Goal: Transaction & Acquisition: Purchase product/service

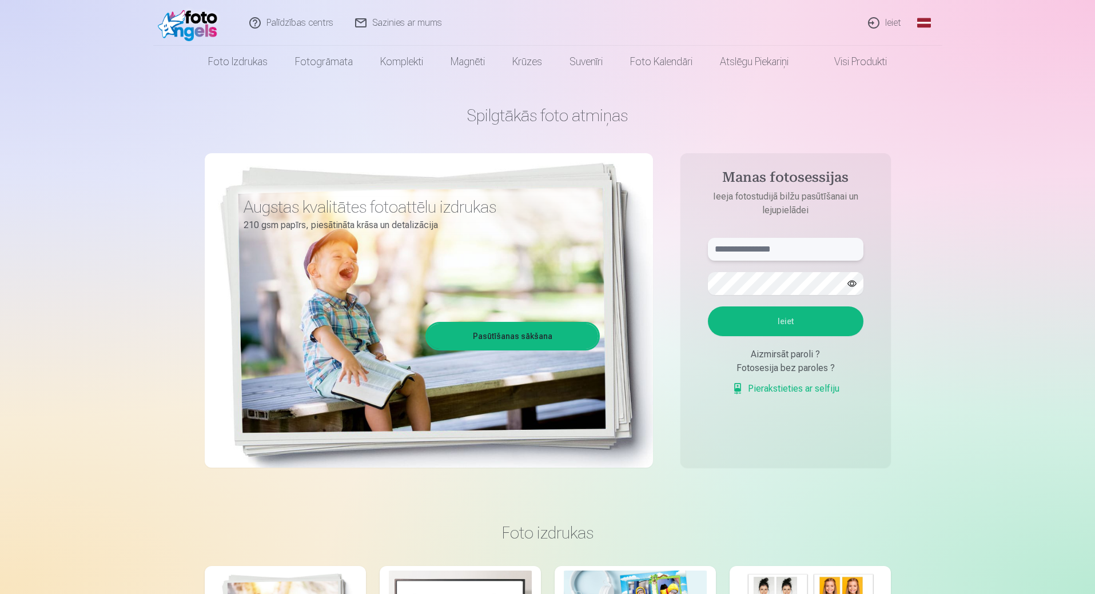
click at [745, 255] on input "text" at bounding box center [785, 249] width 155 height 23
type input "**********"
click at [854, 285] on button "button" at bounding box center [852, 284] width 22 height 22
click at [708, 306] on button "Ieiet" at bounding box center [785, 321] width 155 height 30
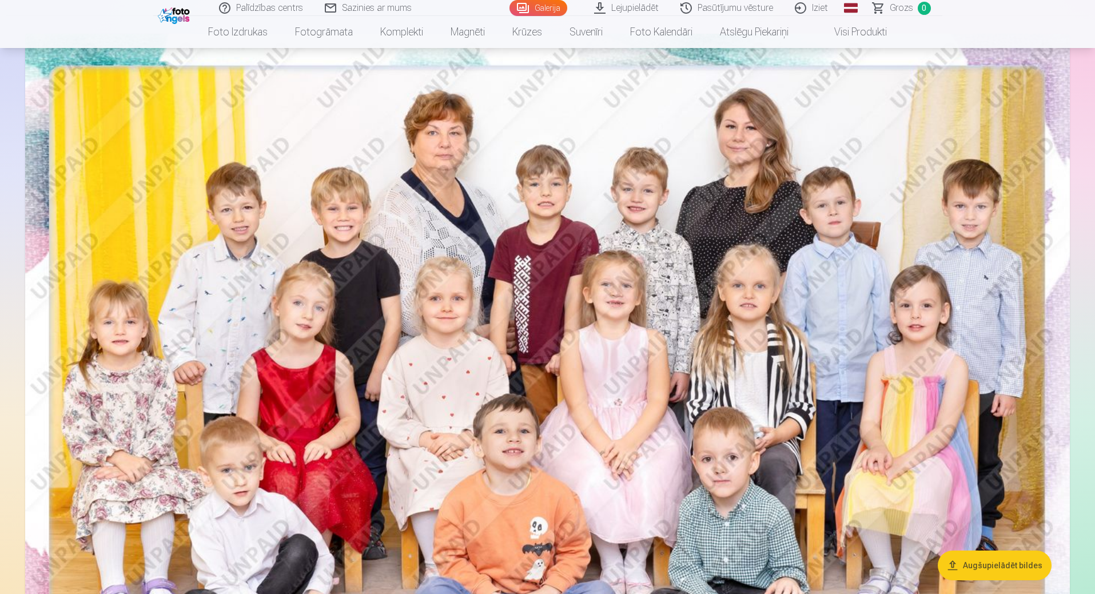
scroll to position [114, 0]
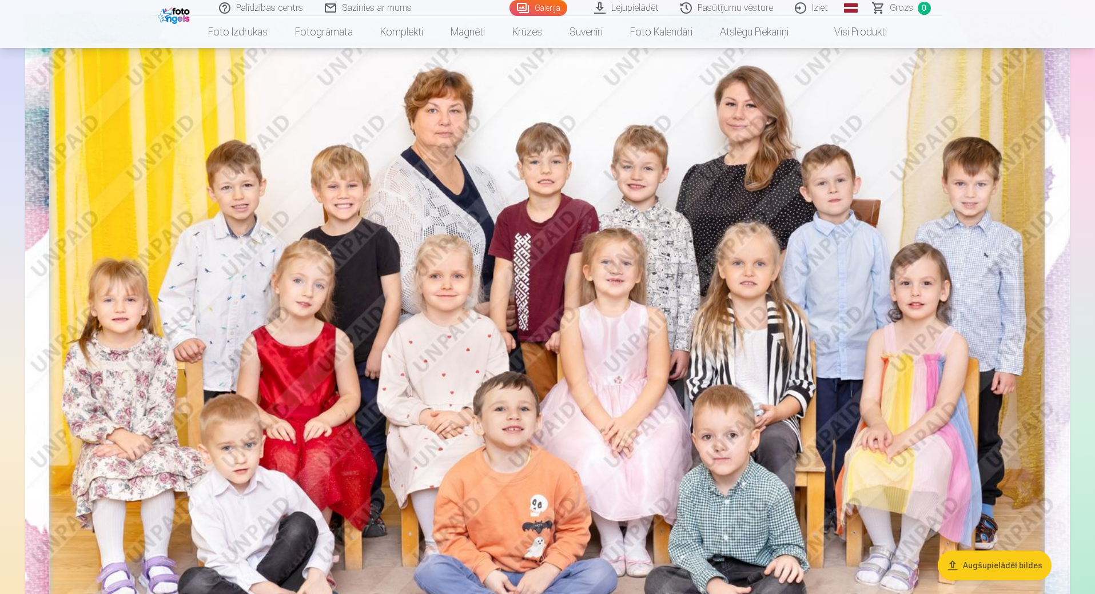
click at [525, 370] on img at bounding box center [547, 359] width 1044 height 697
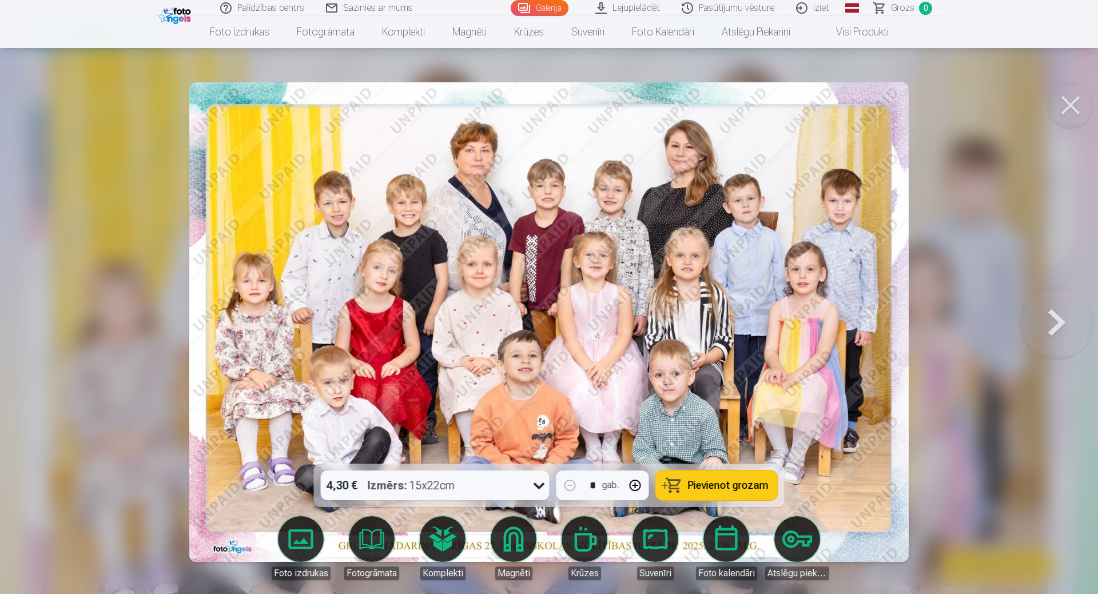
click at [701, 483] on span "Pievienot grozam" at bounding box center [728, 485] width 81 height 10
click at [1051, 333] on button at bounding box center [1056, 322] width 73 height 260
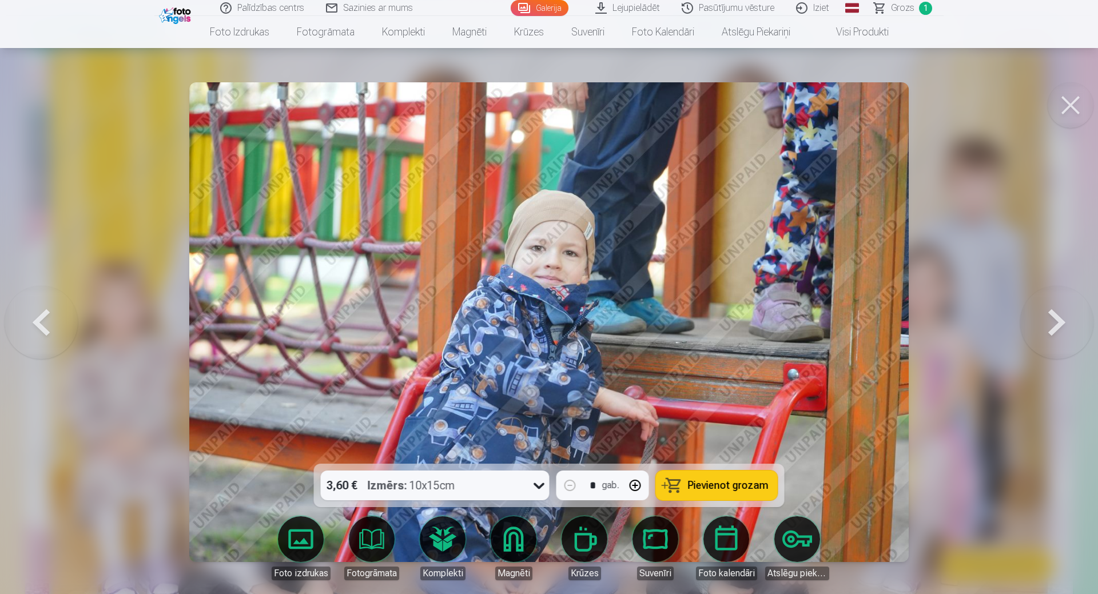
click at [1080, 111] on button at bounding box center [1070, 105] width 46 height 46
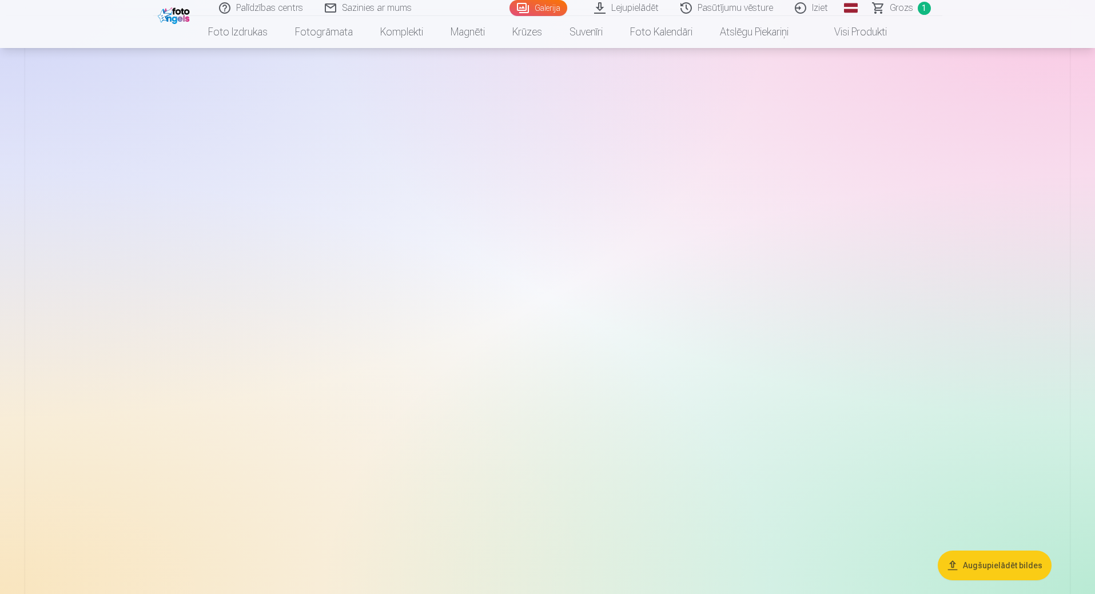
scroll to position [1944, 0]
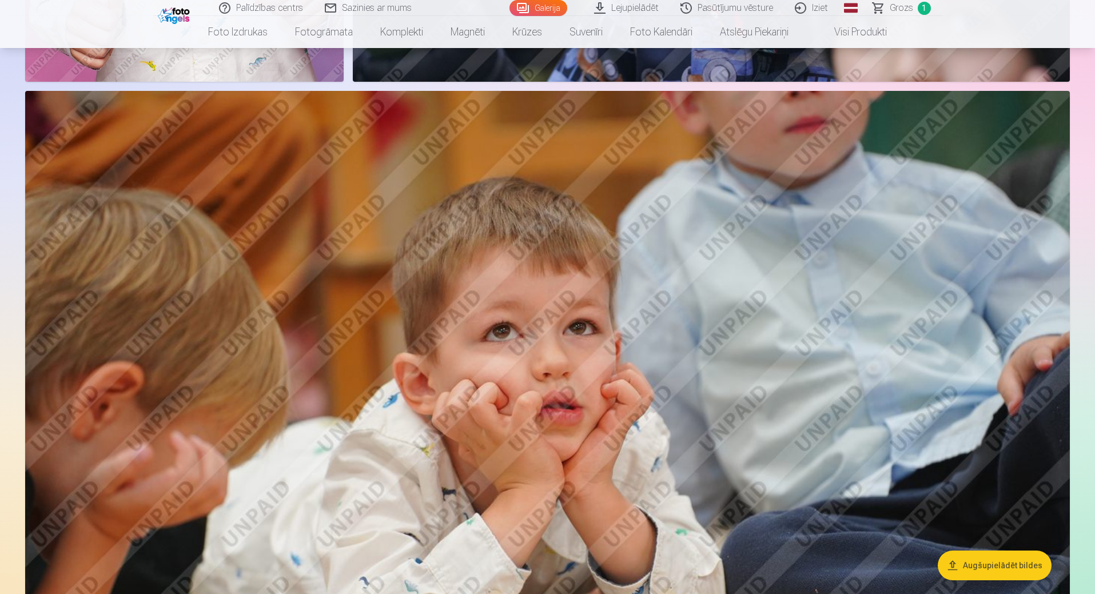
click at [591, 258] on img at bounding box center [547, 439] width 1044 height 696
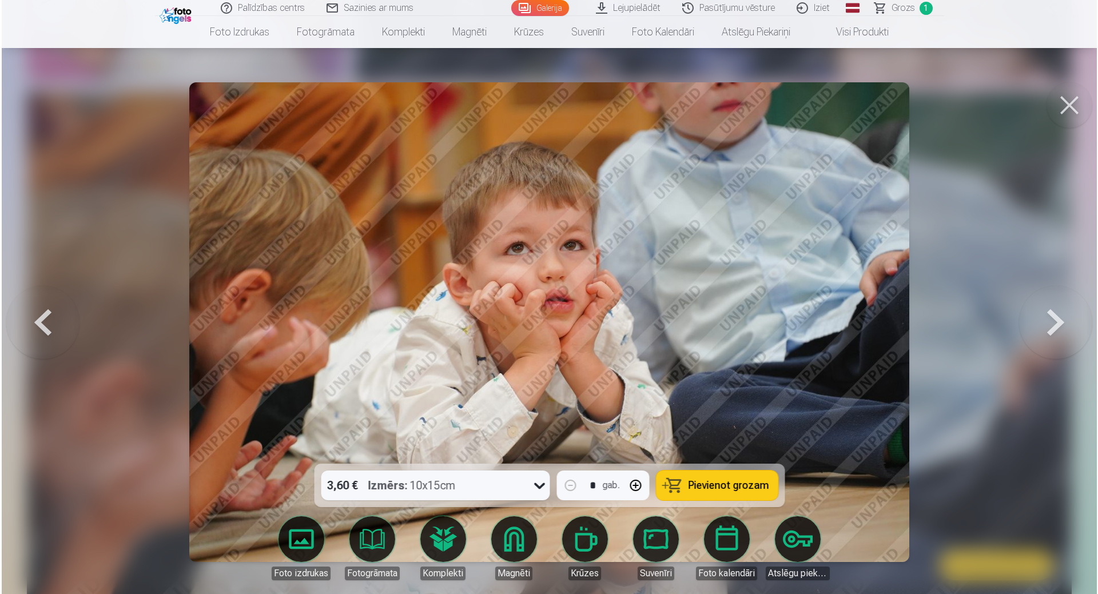
scroll to position [1718, 0]
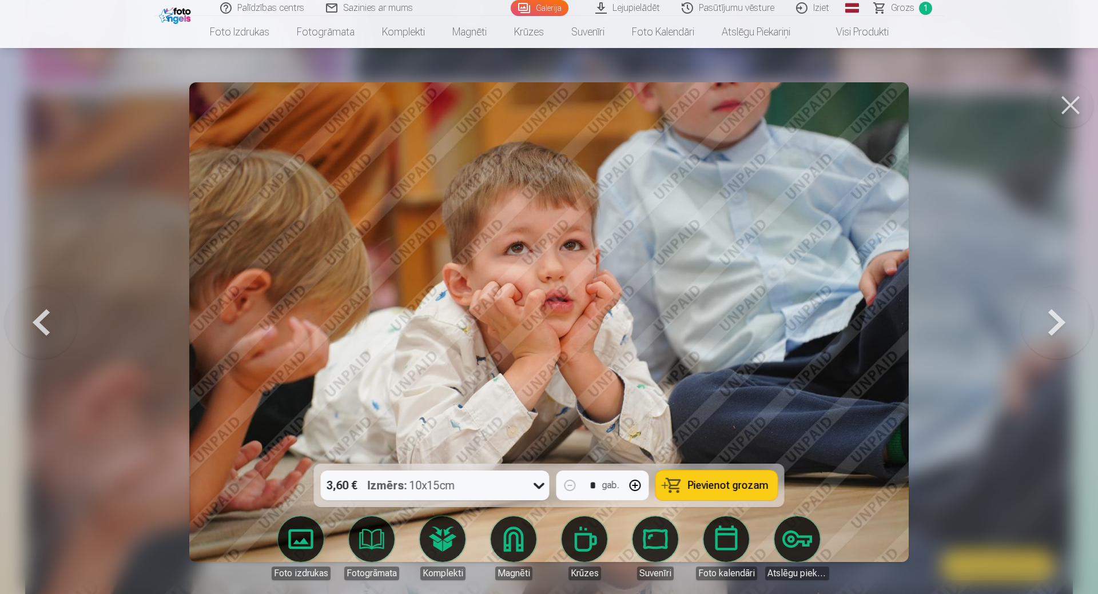
click at [543, 489] on icon at bounding box center [539, 485] width 18 height 18
click at [690, 488] on span "Pievienot grozam" at bounding box center [728, 485] width 81 height 10
click at [1072, 103] on button at bounding box center [1070, 105] width 46 height 46
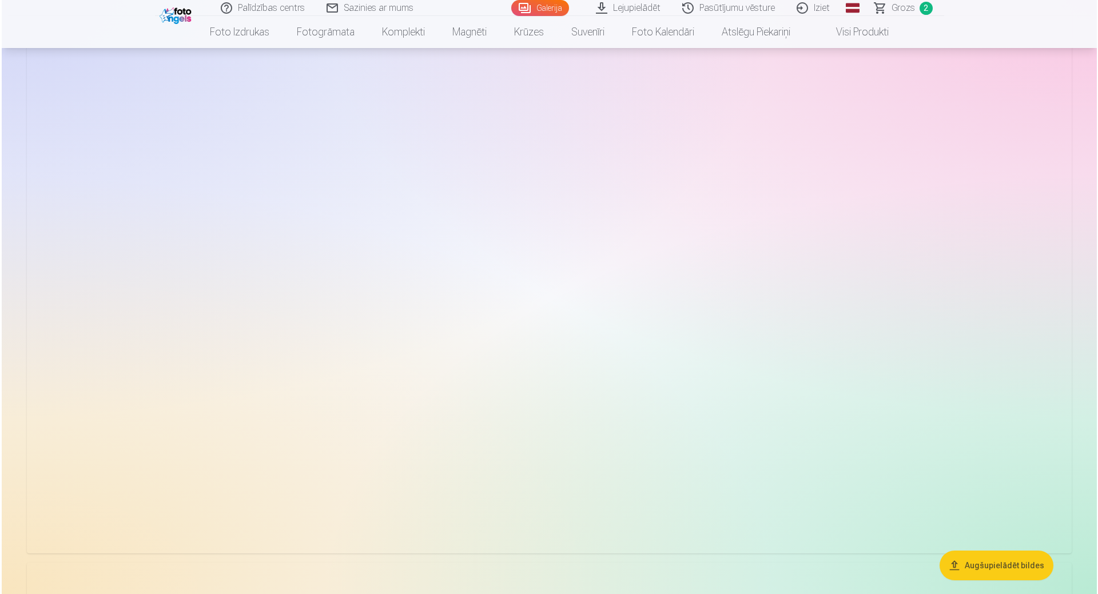
scroll to position [12863, 0]
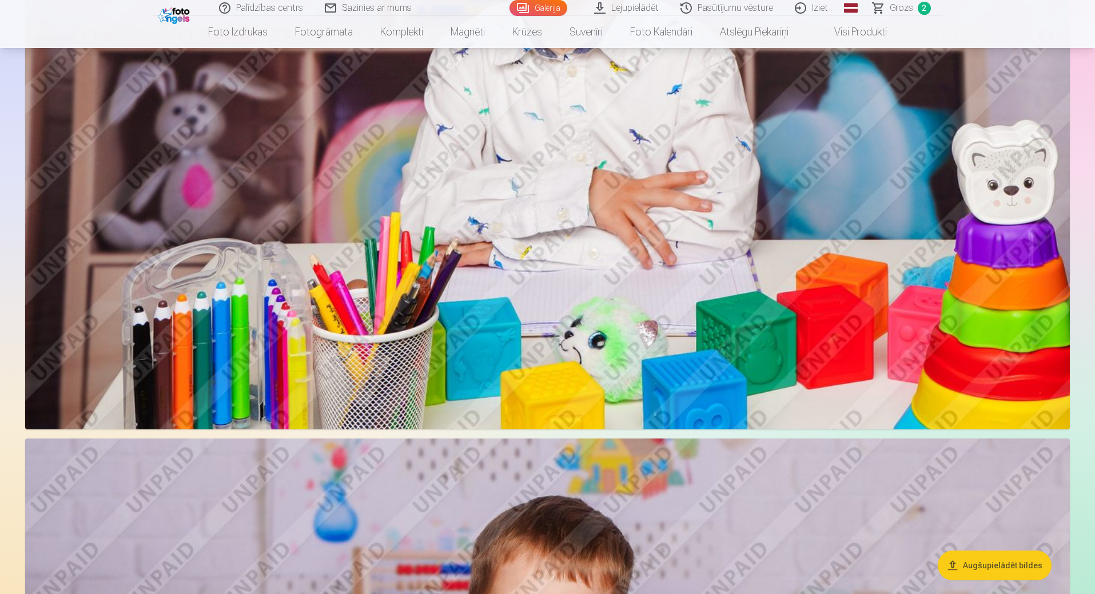
click at [814, 302] on img at bounding box center [547, 82] width 1044 height 696
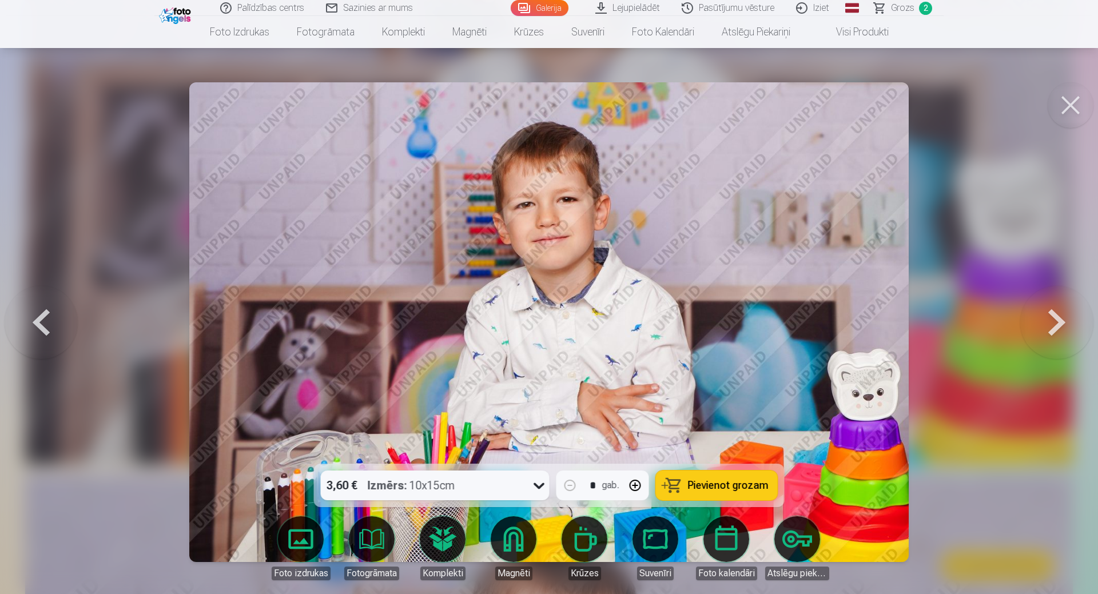
click at [728, 484] on span "Pievienot grozam" at bounding box center [728, 485] width 81 height 10
click at [1067, 99] on button at bounding box center [1070, 105] width 46 height 46
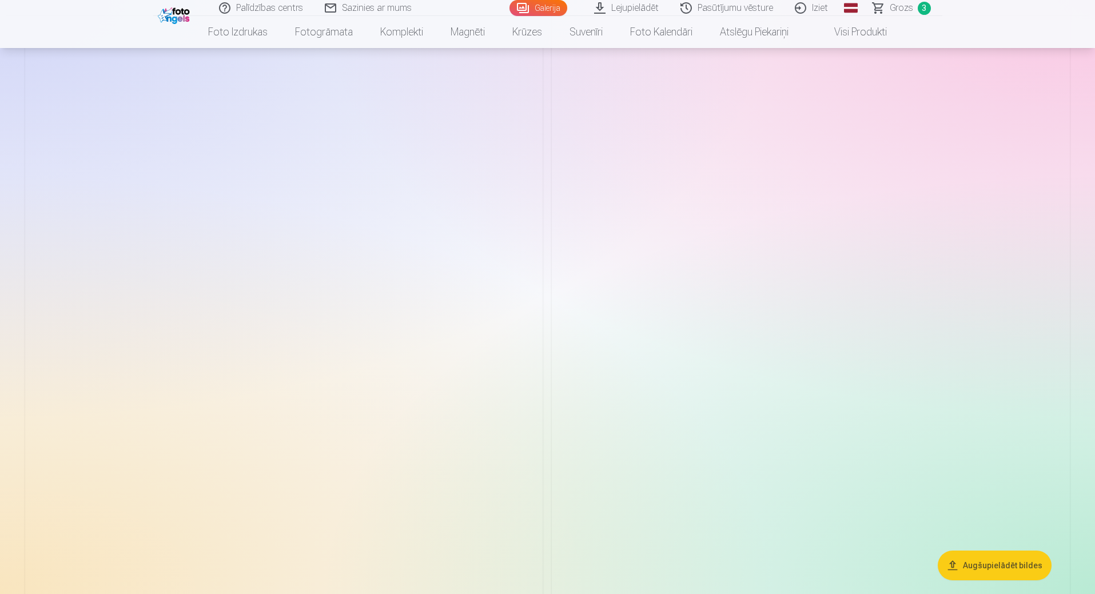
scroll to position [8542, 0]
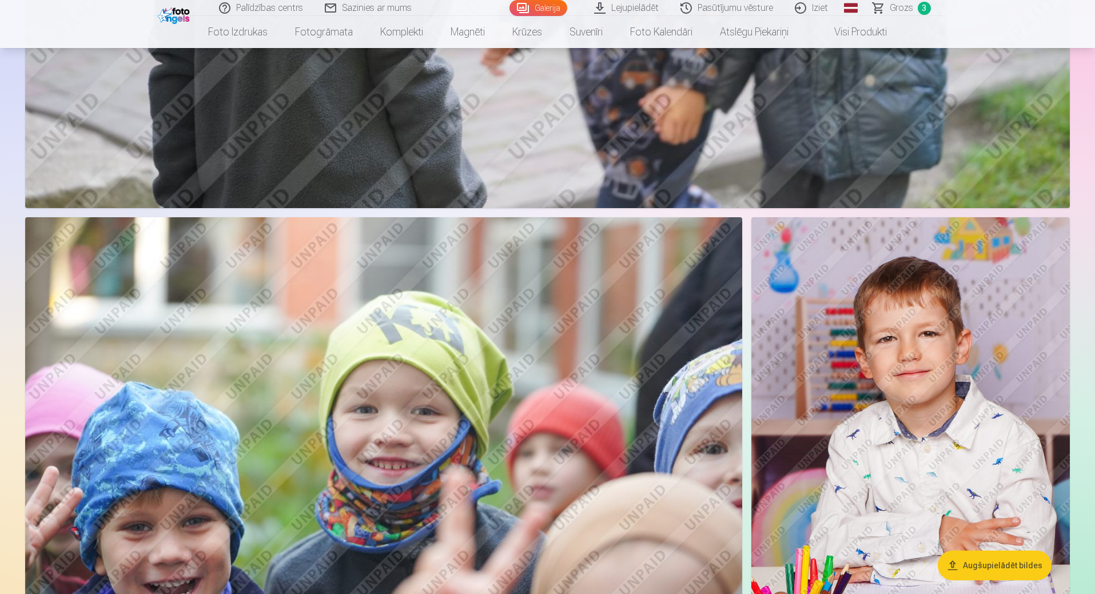
click at [902, 345] on img at bounding box center [910, 456] width 318 height 478
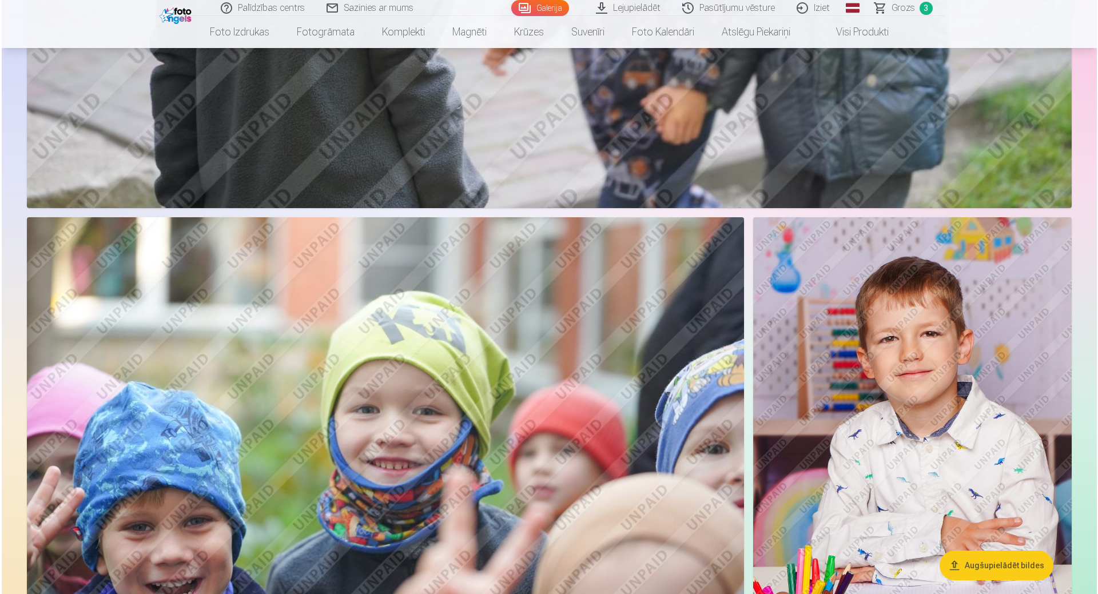
scroll to position [7818, 0]
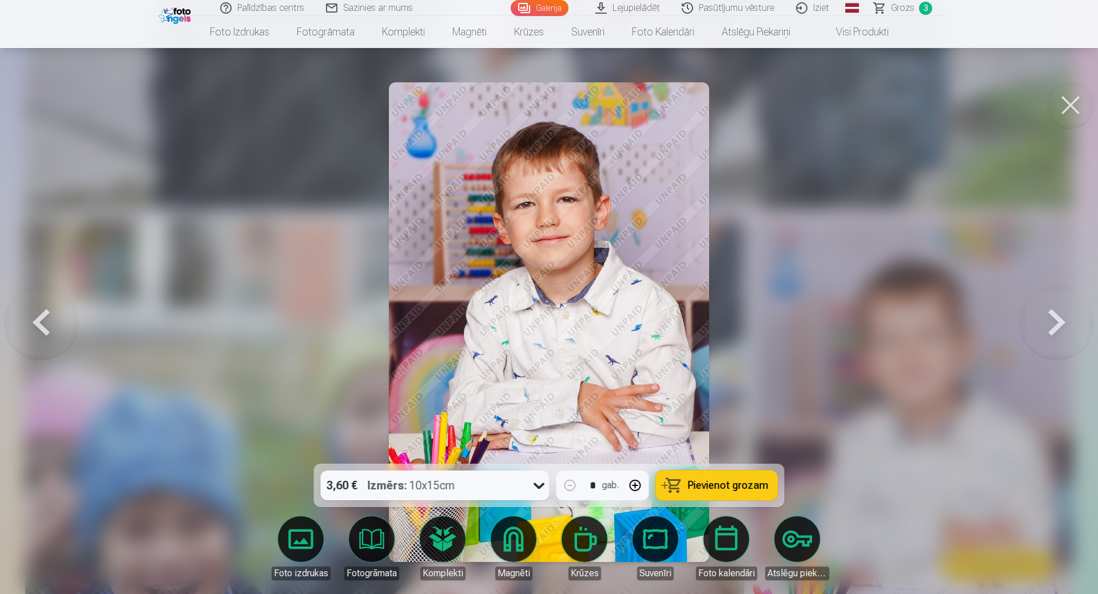
click at [706, 480] on span "Pievienot grozam" at bounding box center [728, 485] width 81 height 10
click at [1068, 99] on button at bounding box center [1070, 105] width 46 height 46
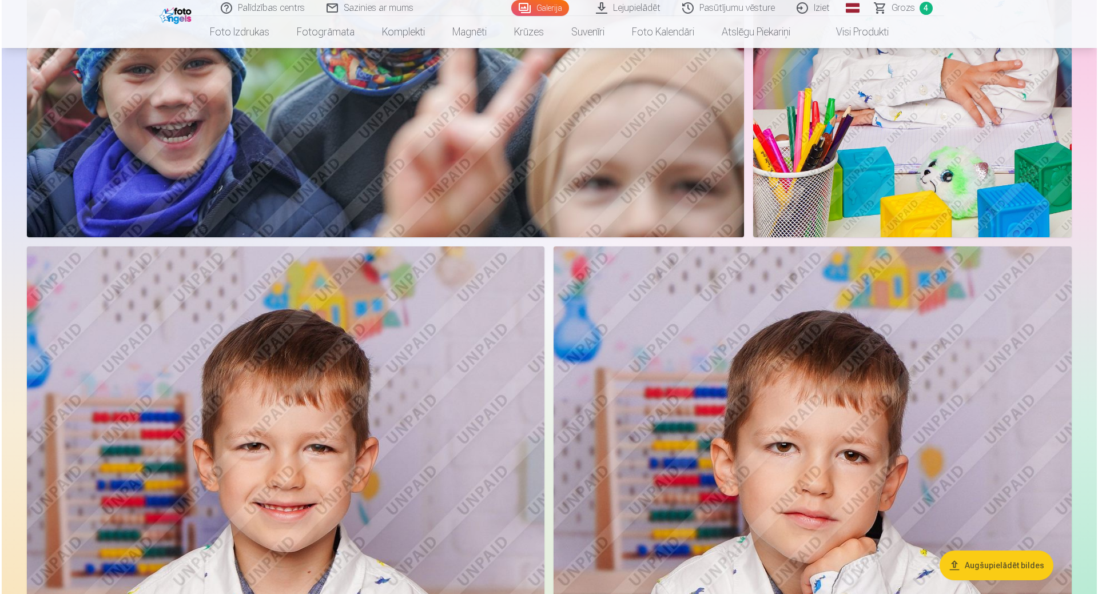
scroll to position [8542, 0]
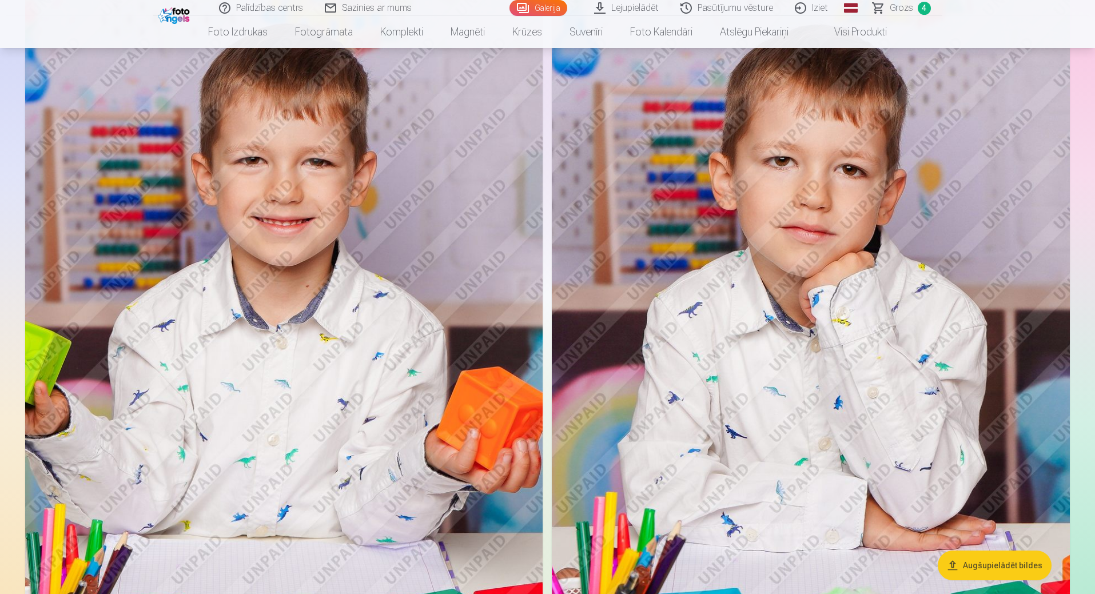
click at [38, 254] on img at bounding box center [283, 349] width 517 height 777
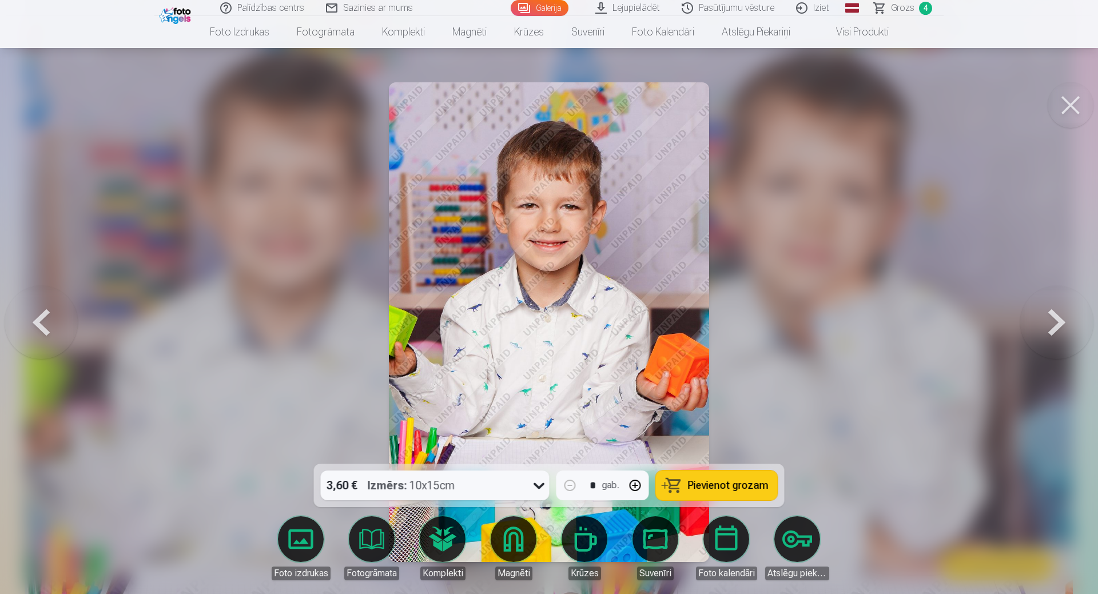
click at [729, 483] on span "Pievienot grozam" at bounding box center [728, 485] width 81 height 10
click at [1062, 121] on button at bounding box center [1070, 105] width 46 height 46
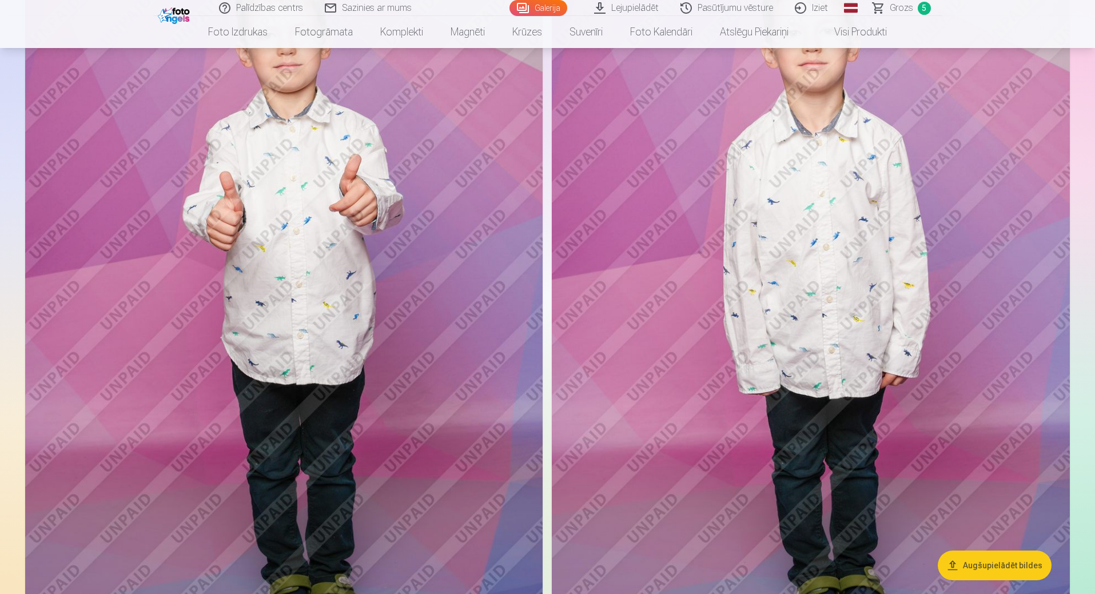
scroll to position [6625, 0]
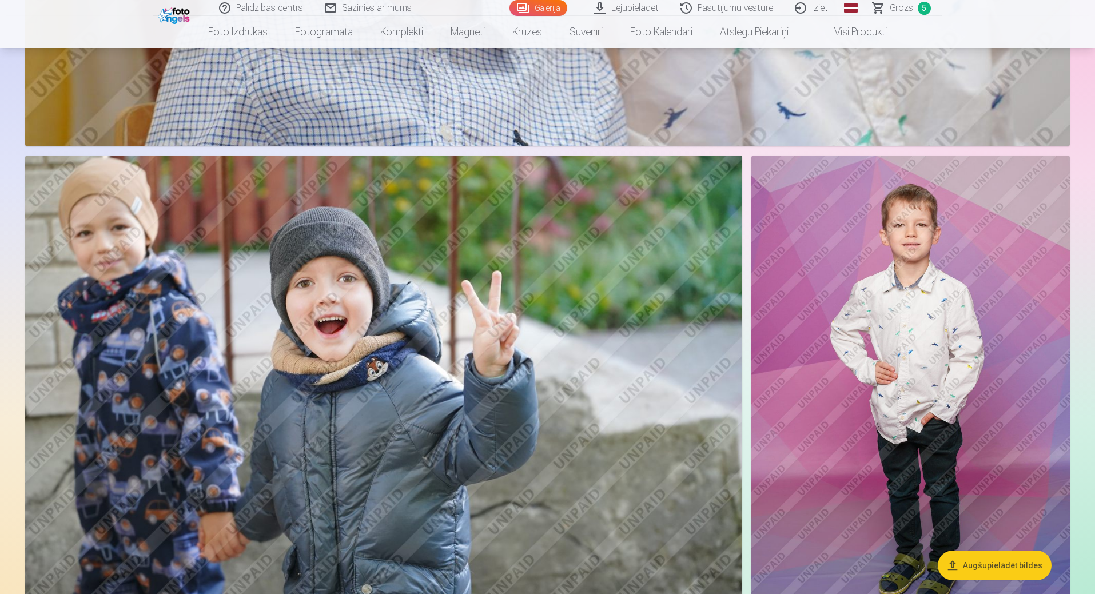
click at [924, 331] on img at bounding box center [910, 394] width 318 height 478
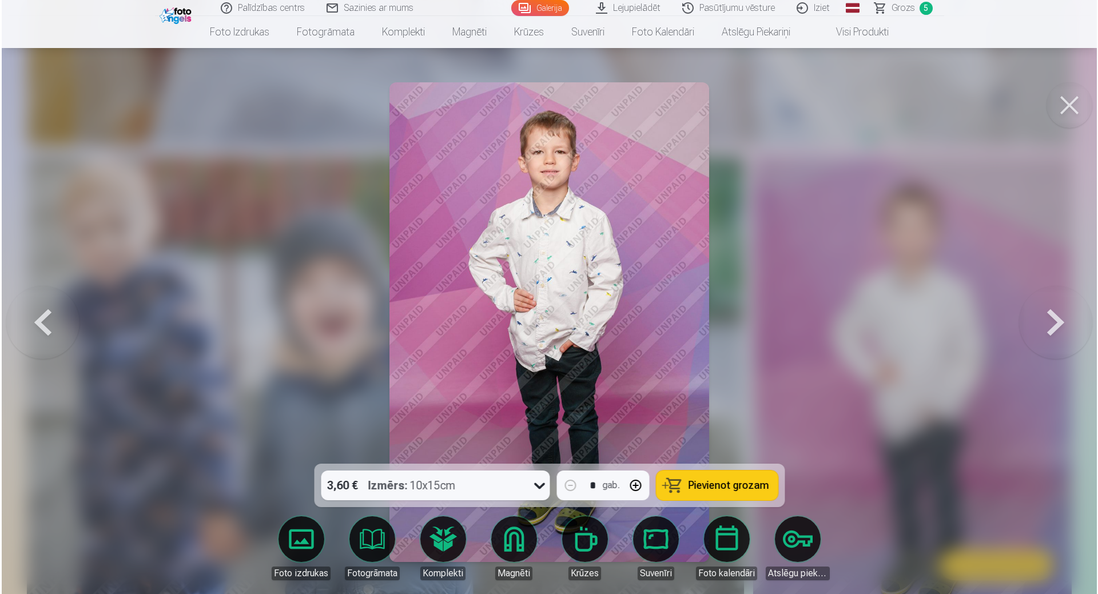
scroll to position [5895, 0]
click at [533, 485] on icon at bounding box center [539, 485] width 18 height 18
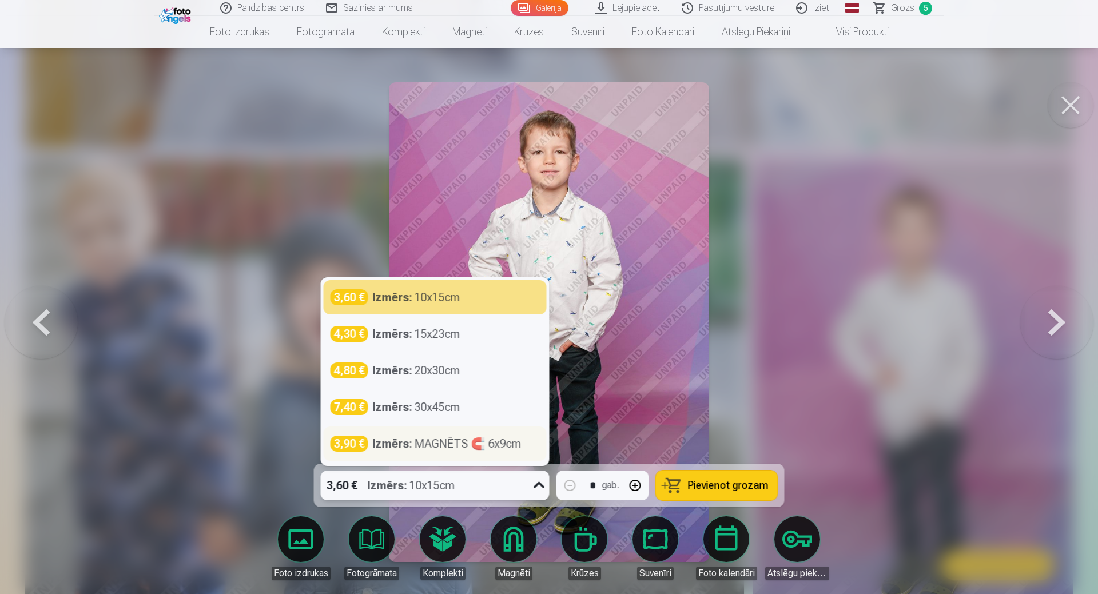
click at [443, 442] on div "Izmērs : MAGNĒTS 🧲 6x9cm" at bounding box center [447, 444] width 149 height 16
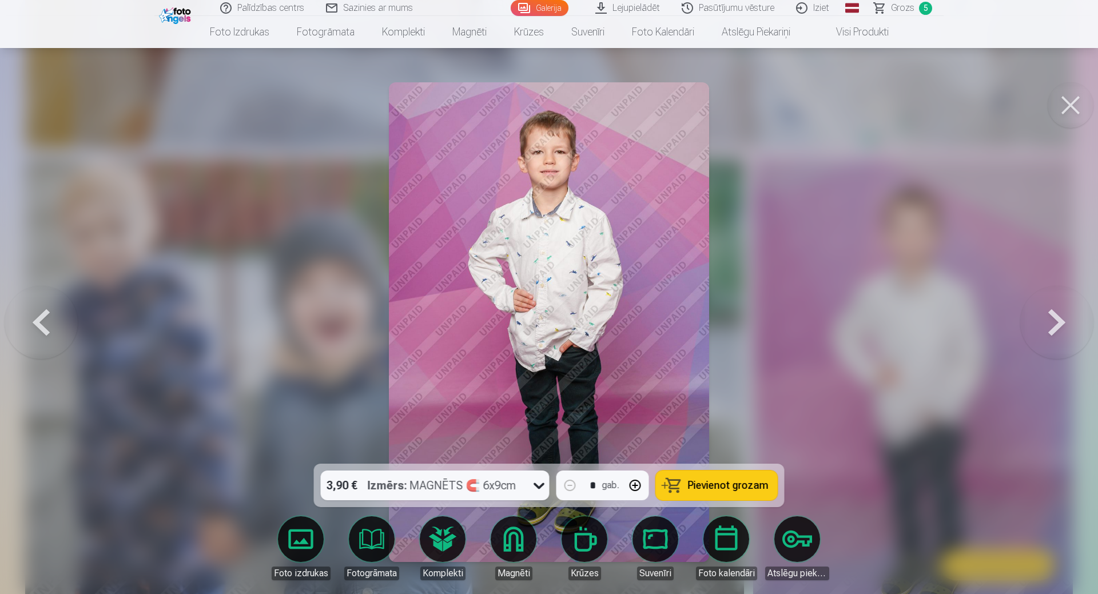
click at [724, 485] on span "Pievienot grozam" at bounding box center [728, 485] width 81 height 10
click at [1070, 109] on button at bounding box center [1070, 105] width 46 height 46
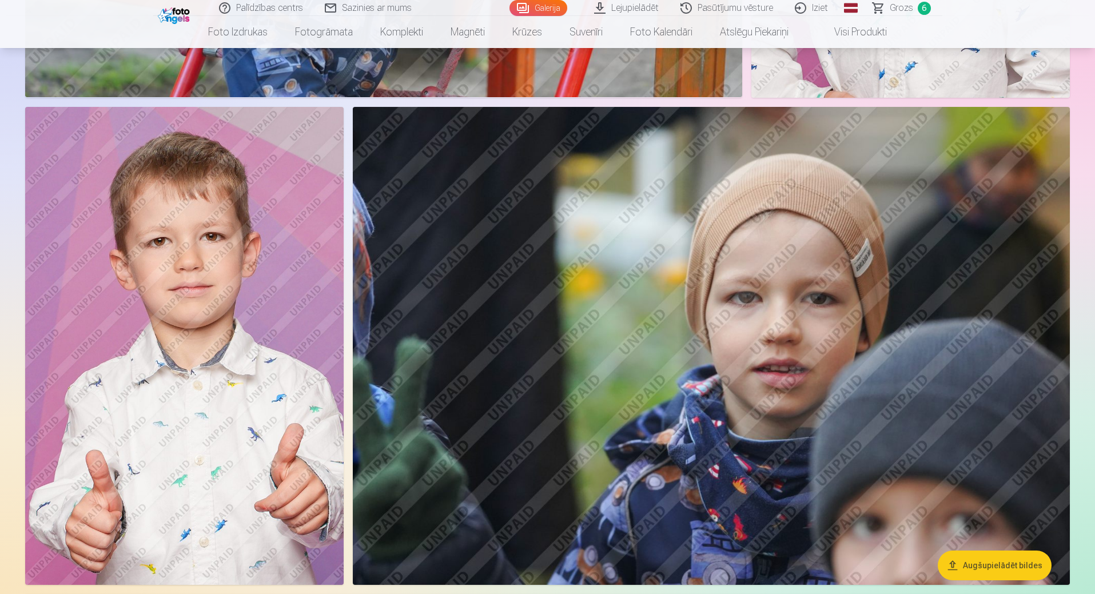
scroll to position [1201, 0]
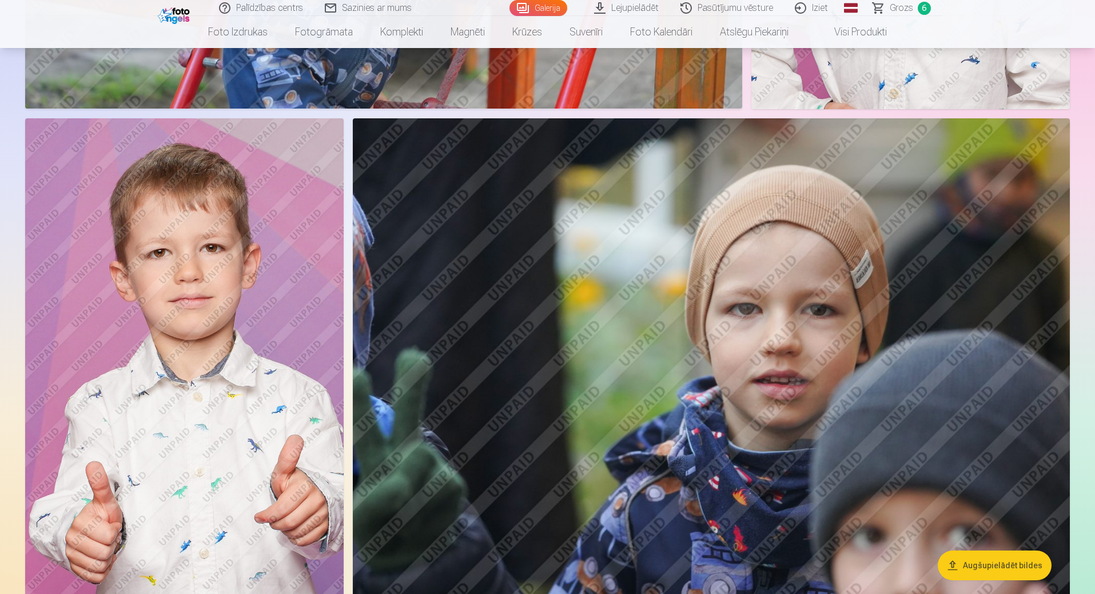
click at [198, 409] on img at bounding box center [184, 357] width 318 height 478
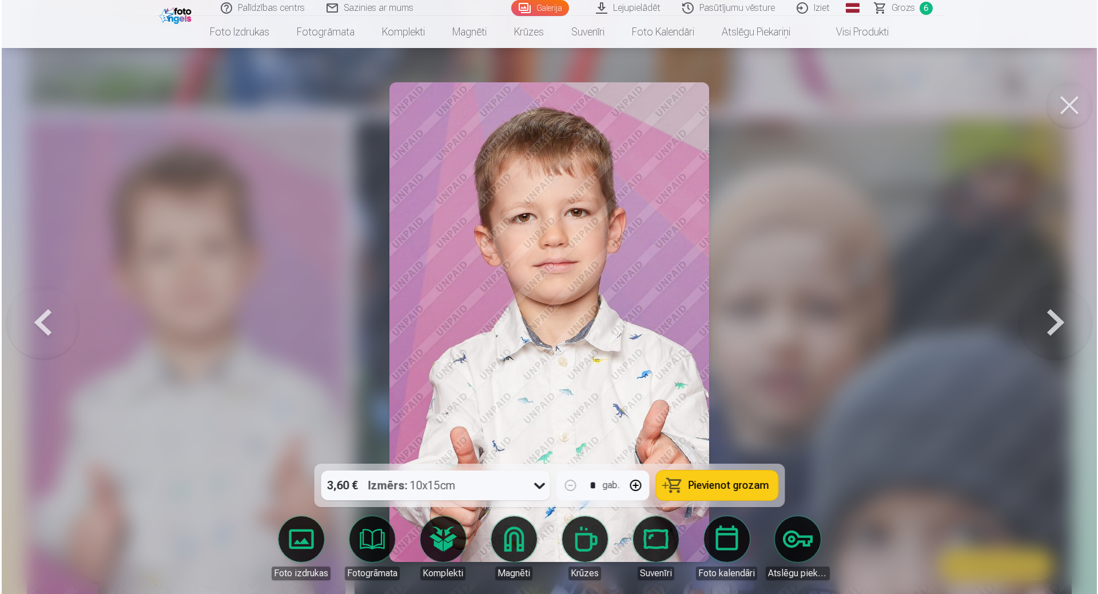
scroll to position [1202, 0]
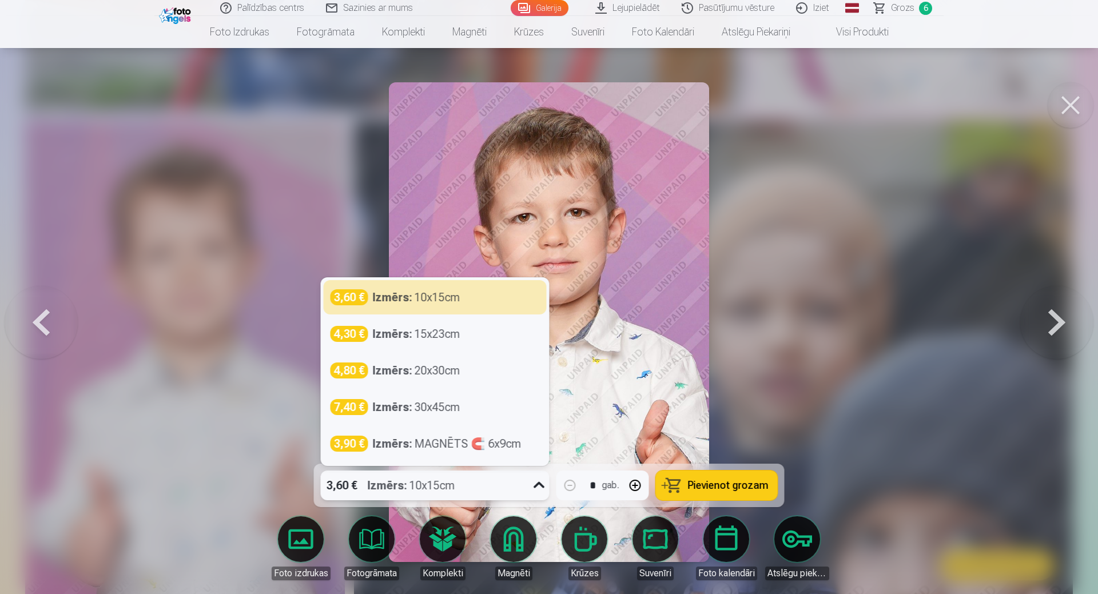
click at [538, 485] on icon at bounding box center [539, 485] width 18 height 18
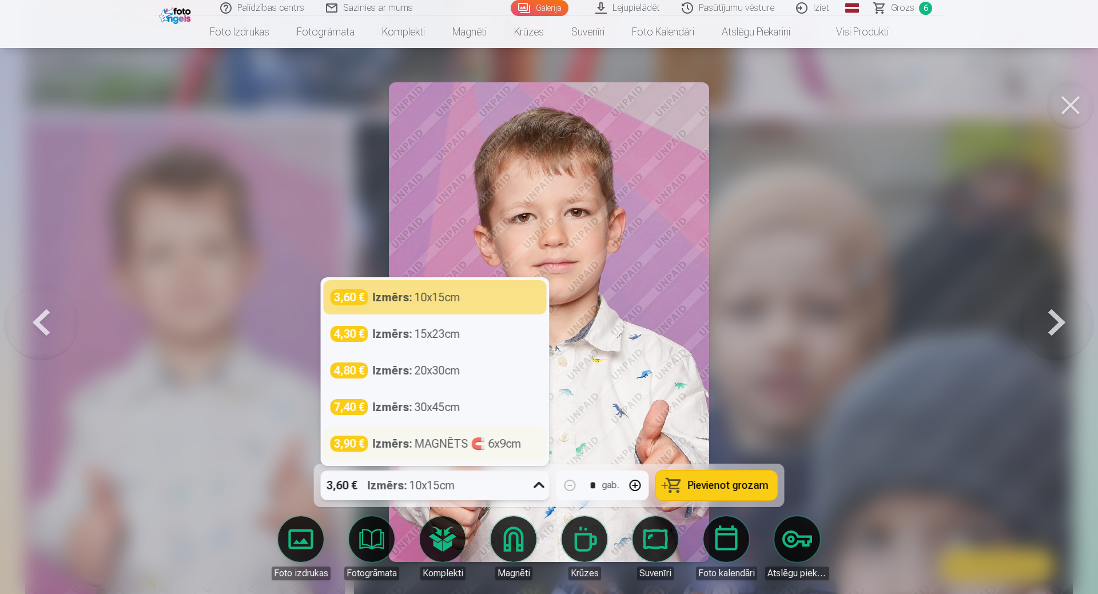
click at [471, 438] on div "Izmērs : MAGNĒTS 🧲 6x9cm" at bounding box center [447, 444] width 149 height 16
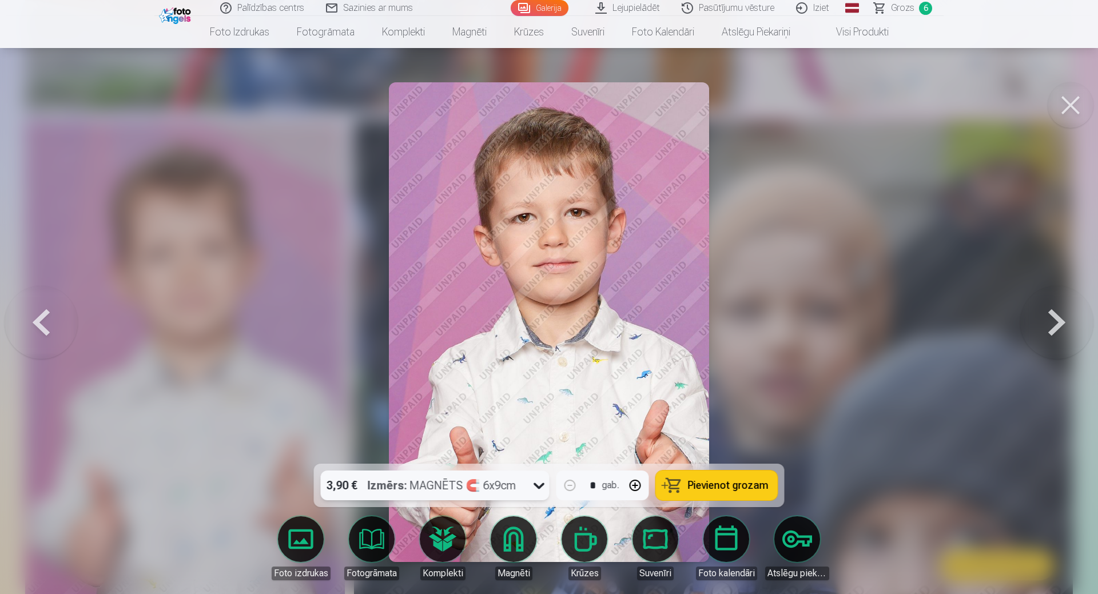
click at [727, 487] on span "Pievienot grozam" at bounding box center [728, 485] width 81 height 10
click at [1079, 113] on button at bounding box center [1070, 105] width 46 height 46
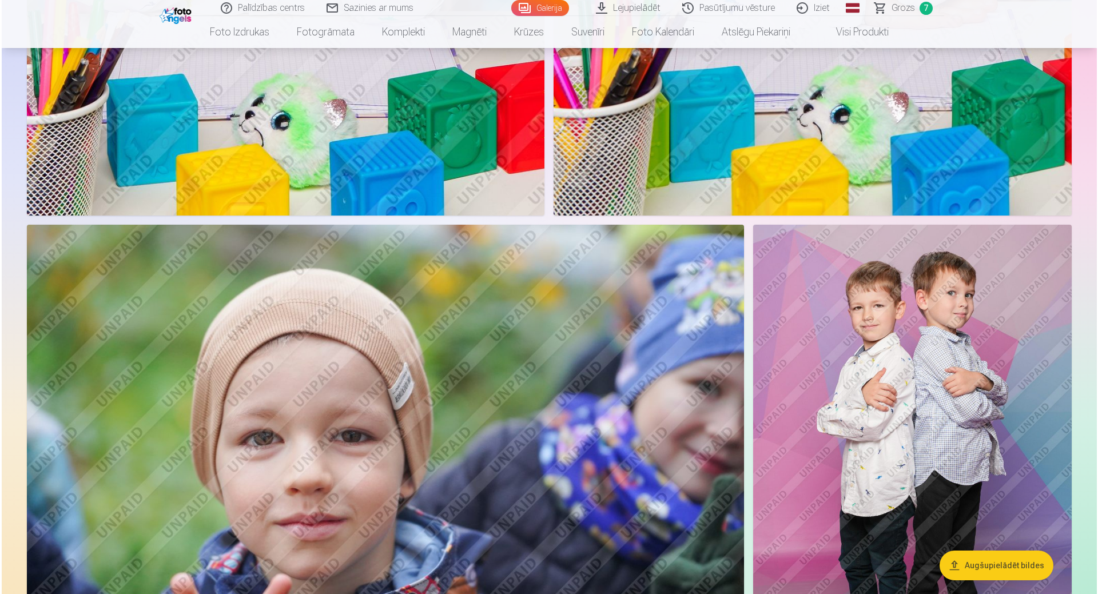
scroll to position [9318, 0]
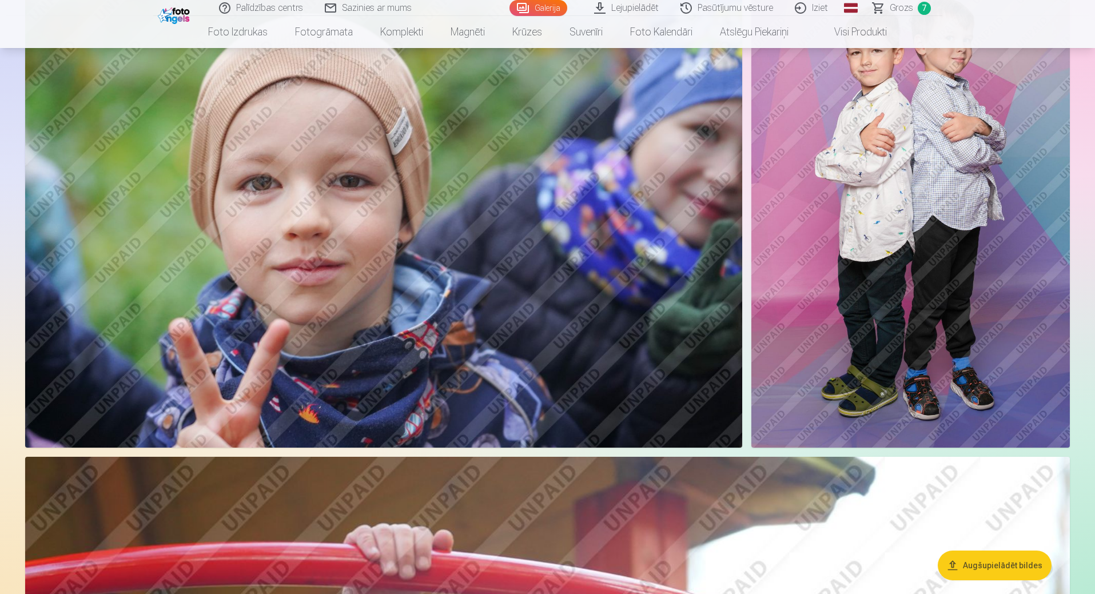
click at [503, 252] on img at bounding box center [383, 209] width 717 height 478
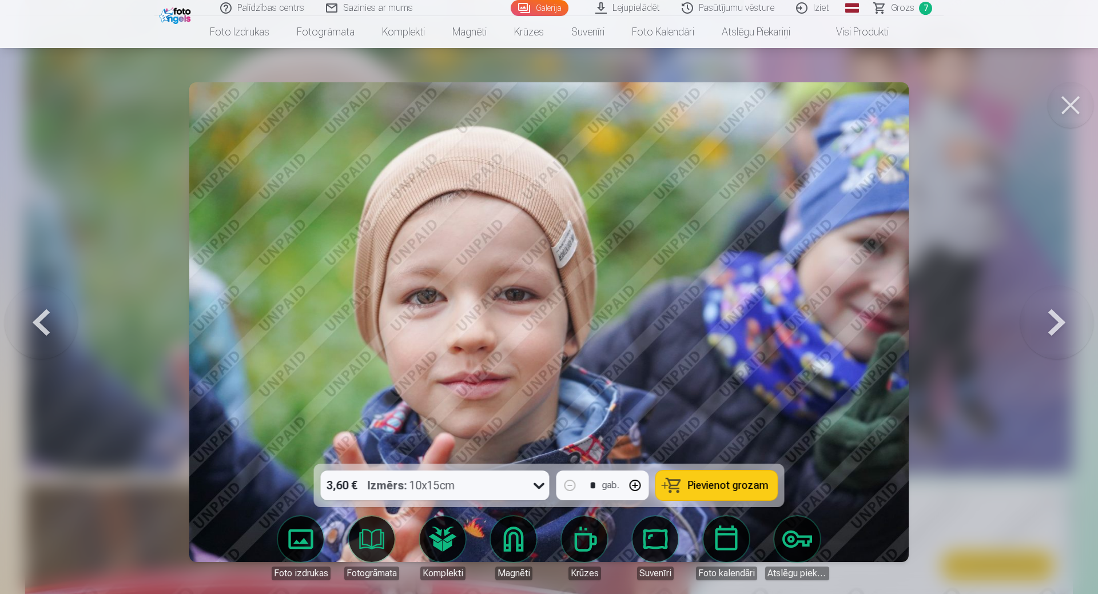
click at [1070, 114] on button at bounding box center [1070, 105] width 46 height 46
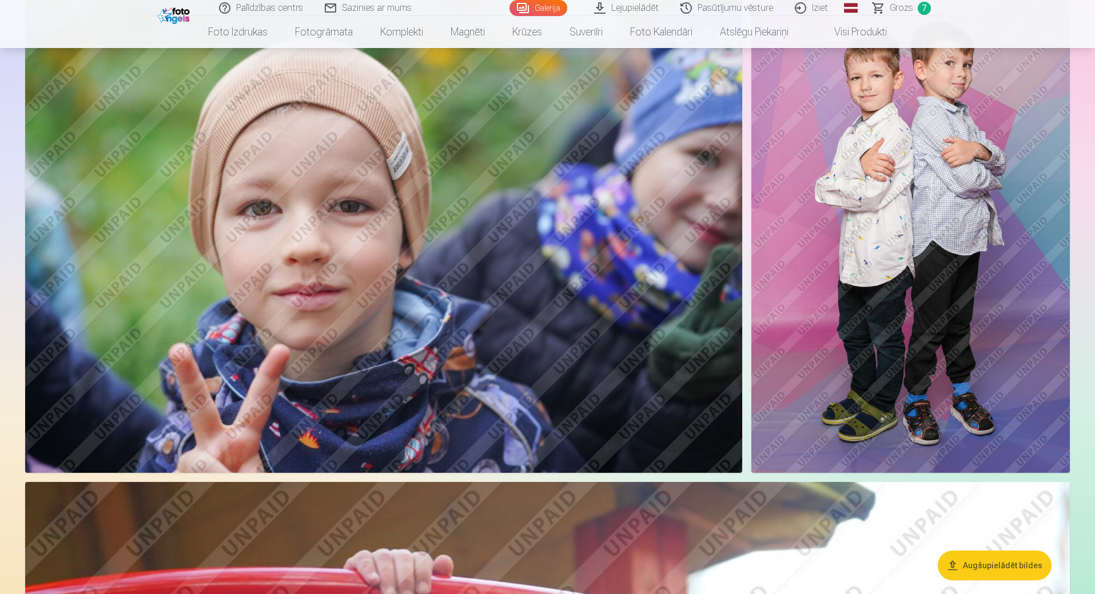
click at [503, 316] on img at bounding box center [383, 234] width 717 height 478
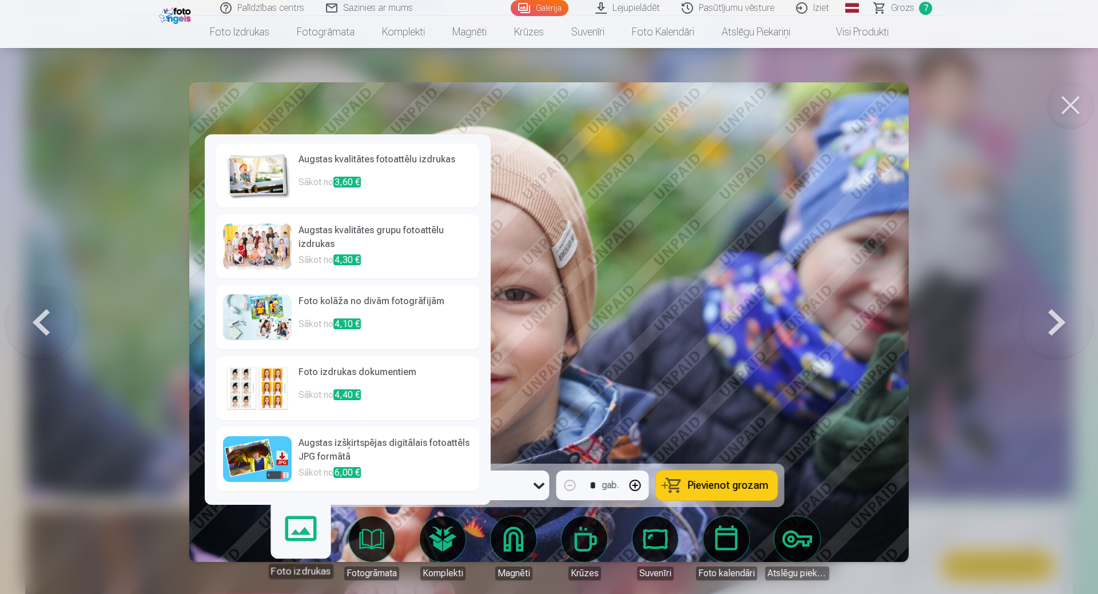
click at [288, 547] on link "Foto izdrukas" at bounding box center [300, 543] width 70 height 70
click at [414, 313] on h6 "Foto kolāža no divām fotogrāfijām" at bounding box center [385, 305] width 174 height 23
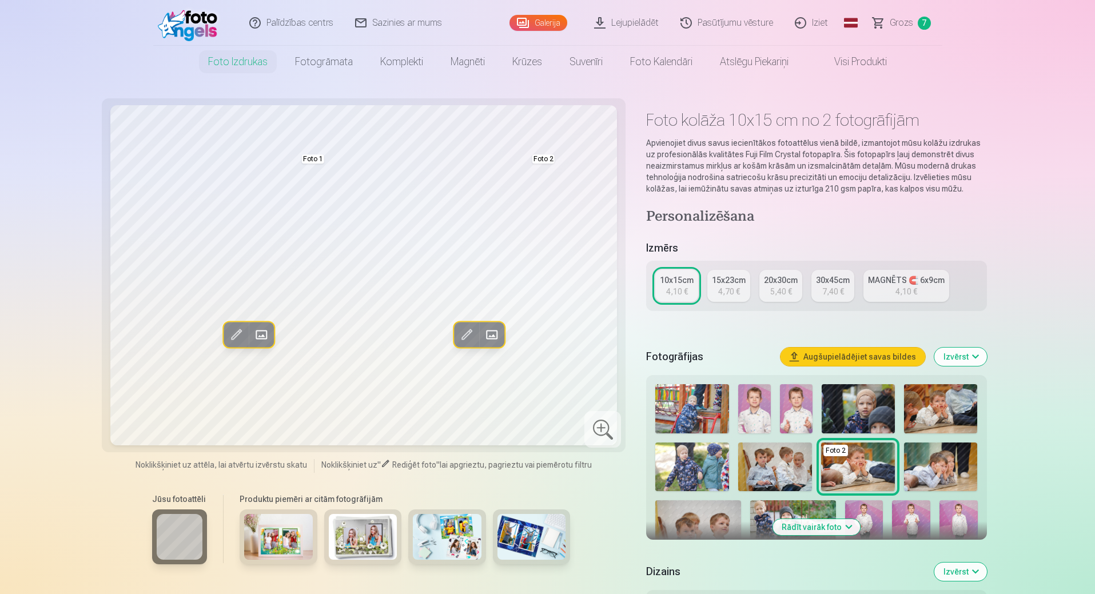
click at [492, 334] on span at bounding box center [491, 334] width 18 height 18
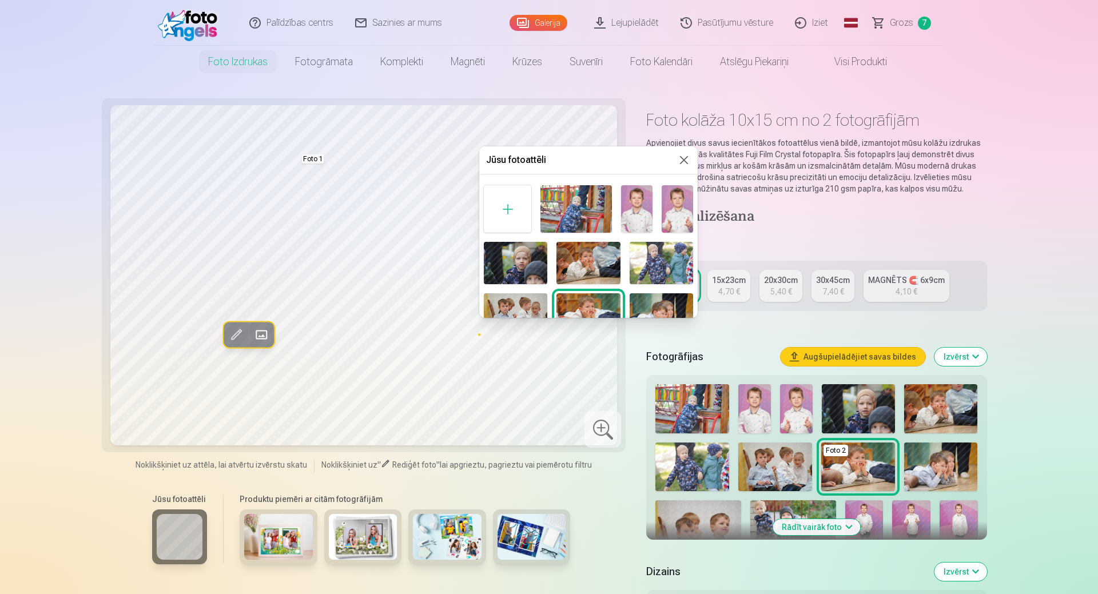
click at [586, 204] on img at bounding box center [575, 208] width 71 height 47
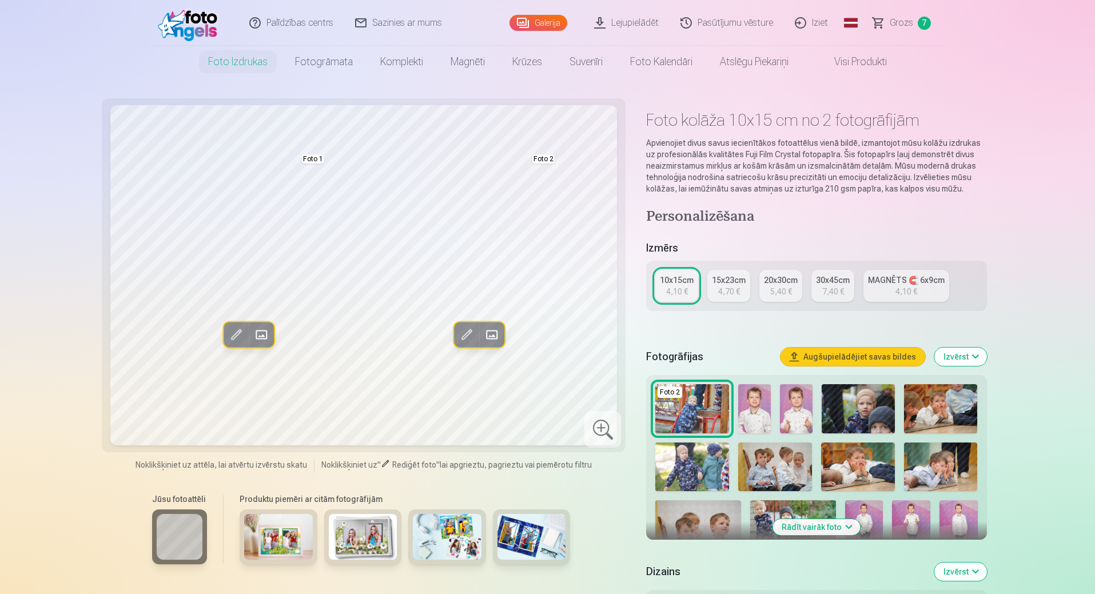
click at [786, 418] on img at bounding box center [796, 408] width 33 height 49
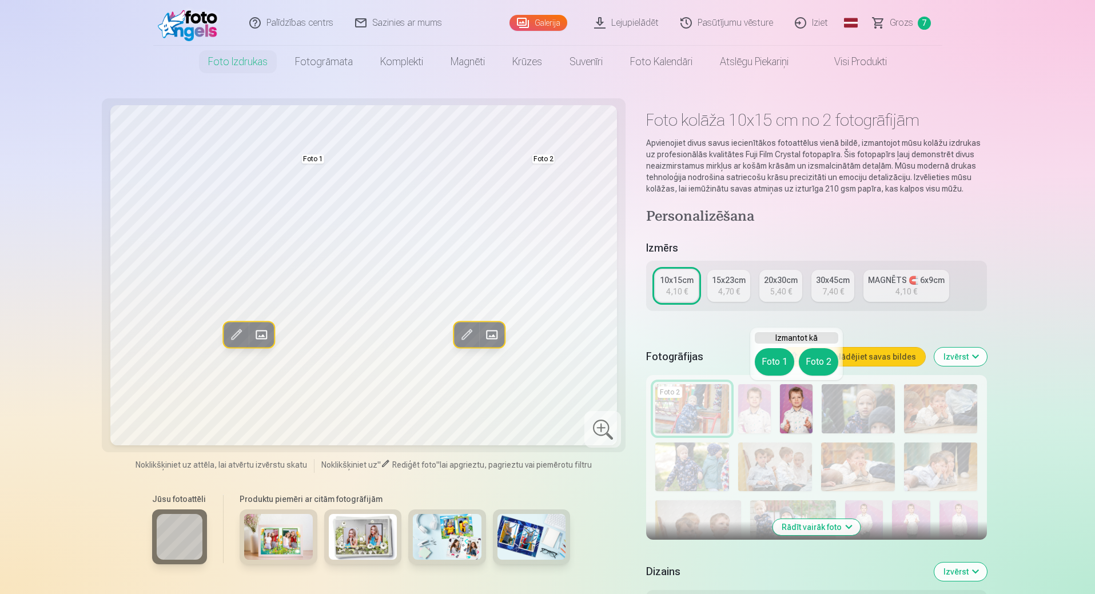
drag, startPoint x: 732, startPoint y: 336, endPoint x: 724, endPoint y: 334, distance: 8.1
click at [731, 335] on div "Personalizēšana Izmērs 10x15cm 4,10 € 15x23cm 4,70 € 20x30cm 5,40 € 30x45cm 7,4…" at bounding box center [816, 518] width 340 height 621
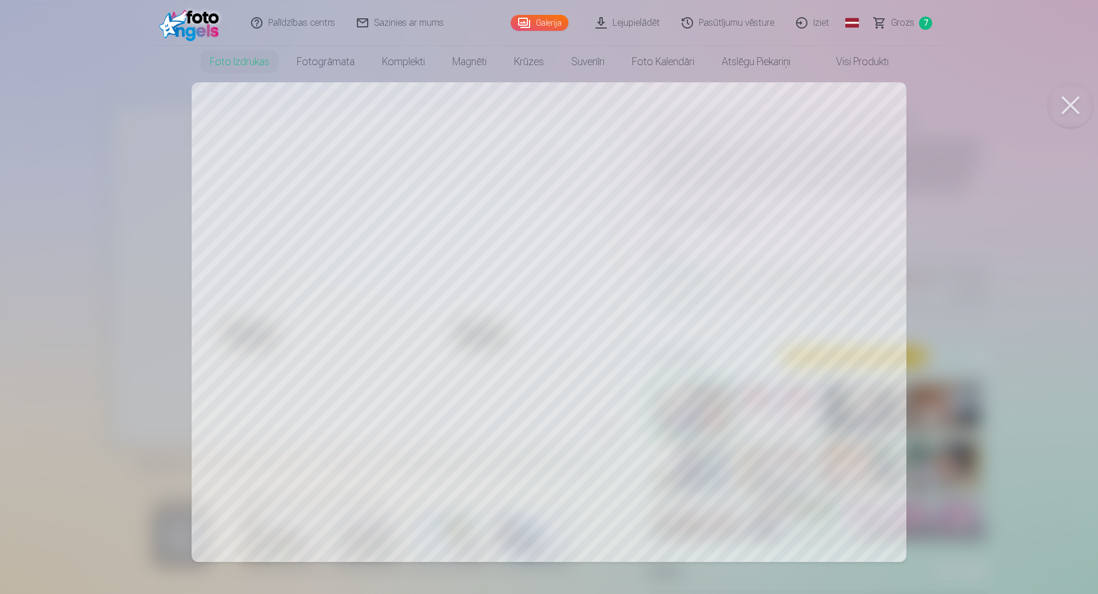
click at [1065, 108] on button at bounding box center [1070, 105] width 46 height 46
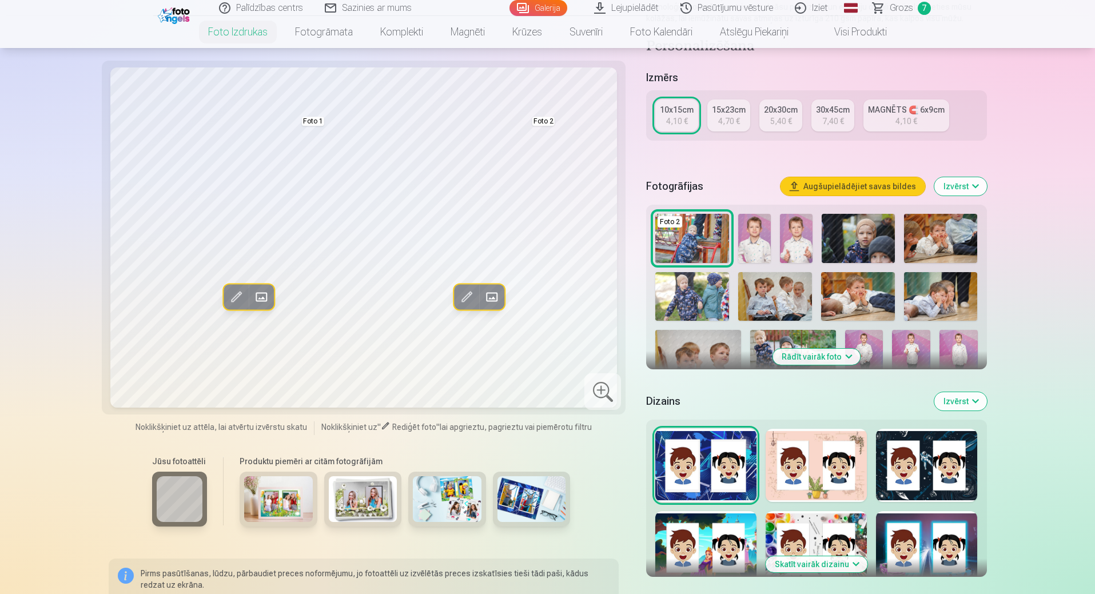
scroll to position [172, 0]
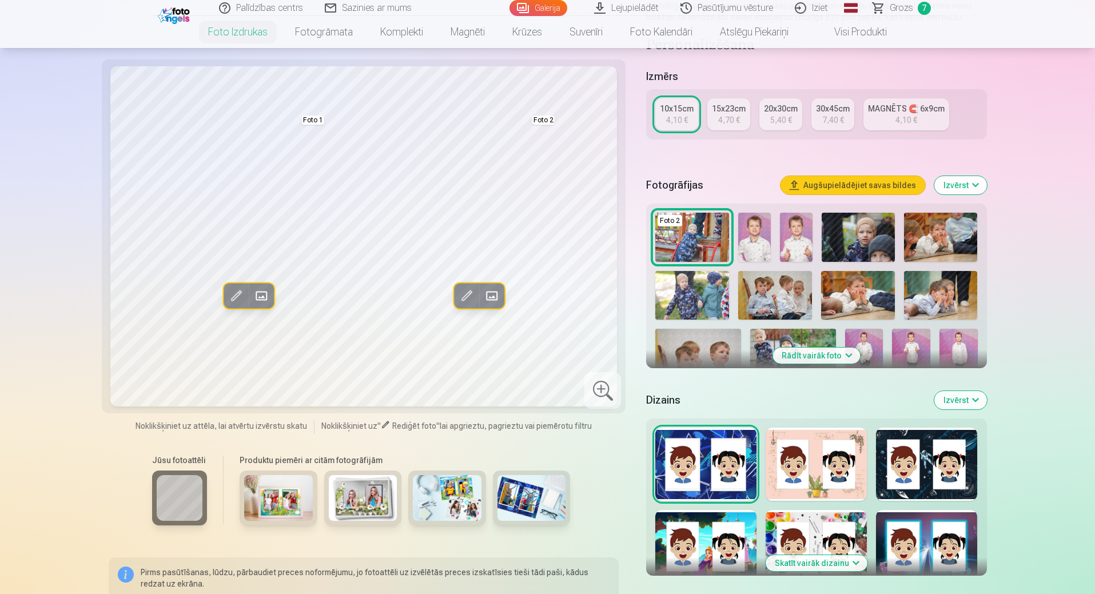
click at [448, 493] on img at bounding box center [447, 498] width 69 height 46
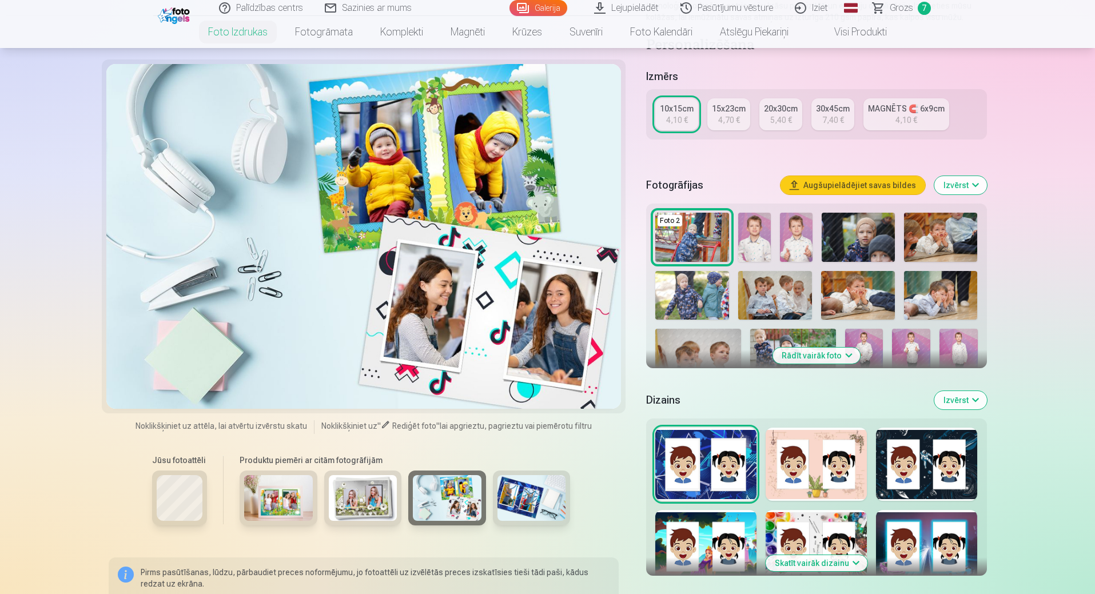
click at [358, 496] on img at bounding box center [363, 498] width 69 height 46
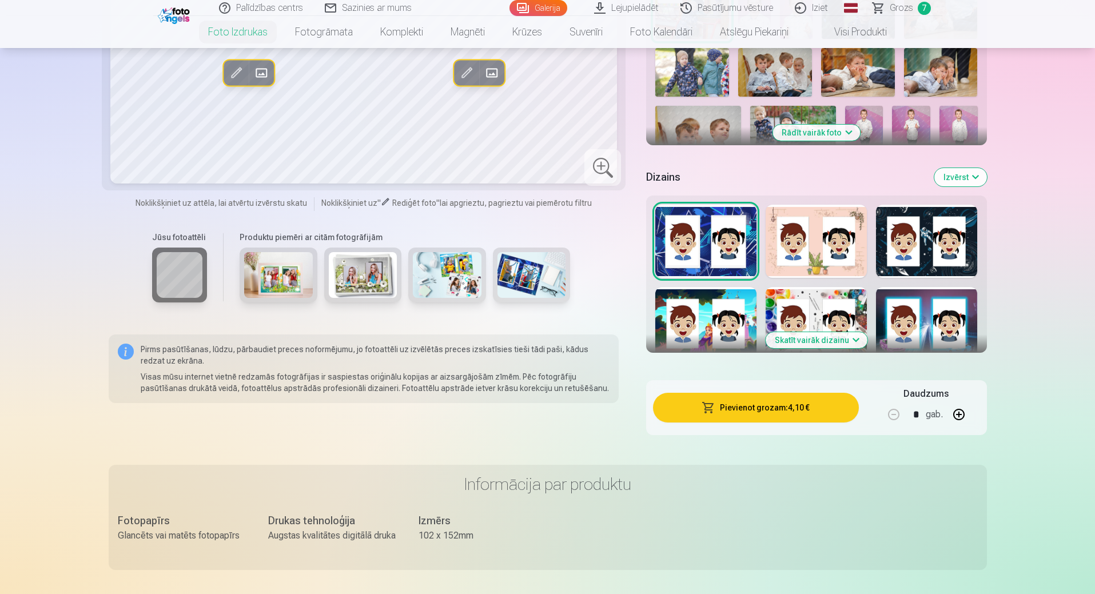
scroll to position [286, 0]
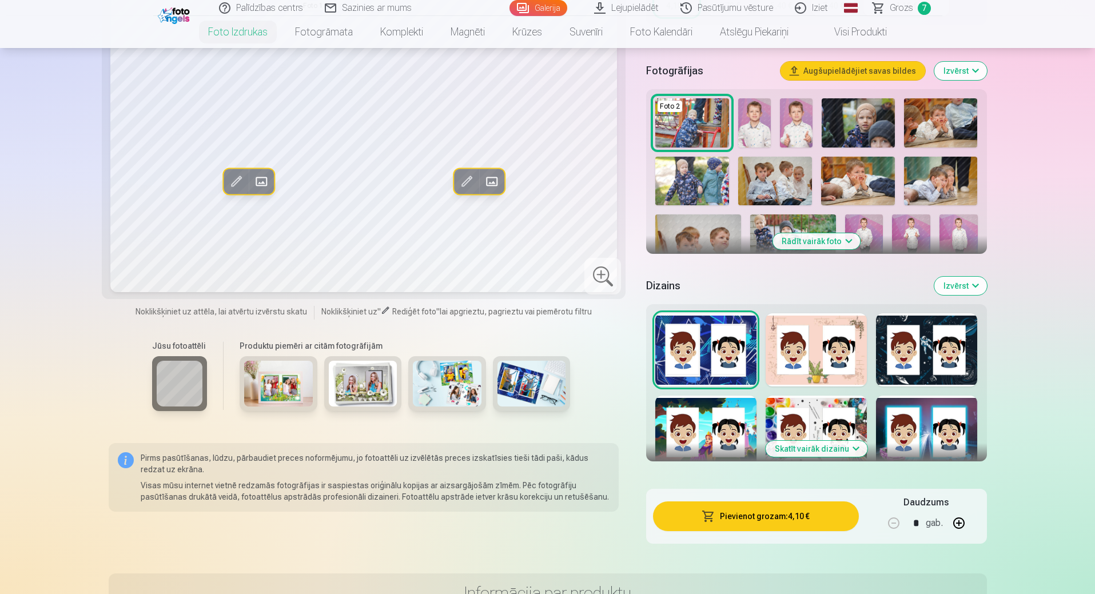
click at [828, 451] on button "Skatīt vairāk dizainu" at bounding box center [816, 449] width 102 height 16
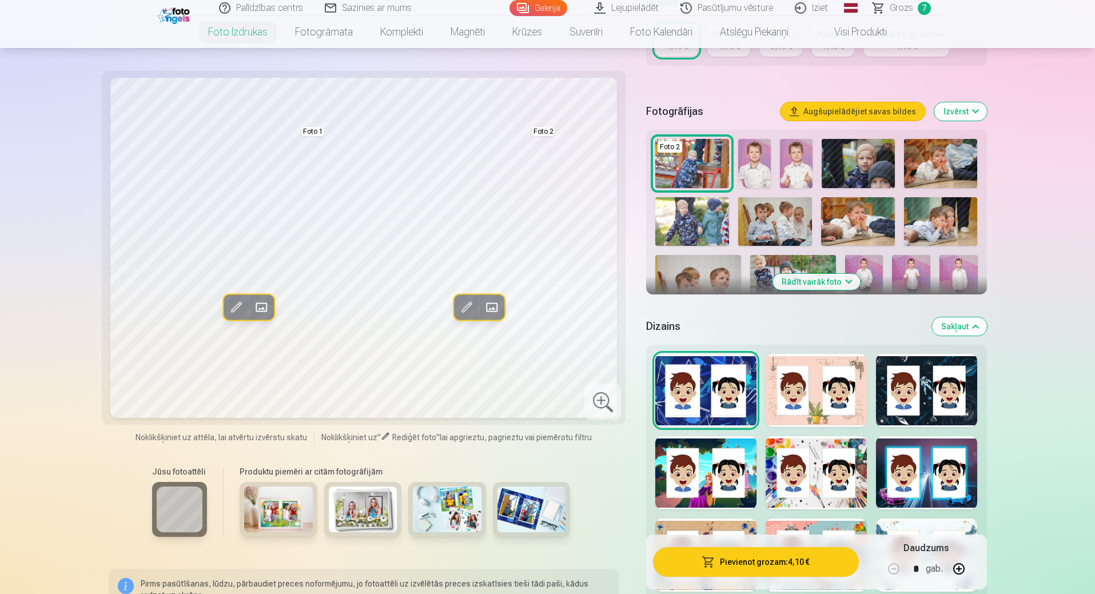
scroll to position [229, 0]
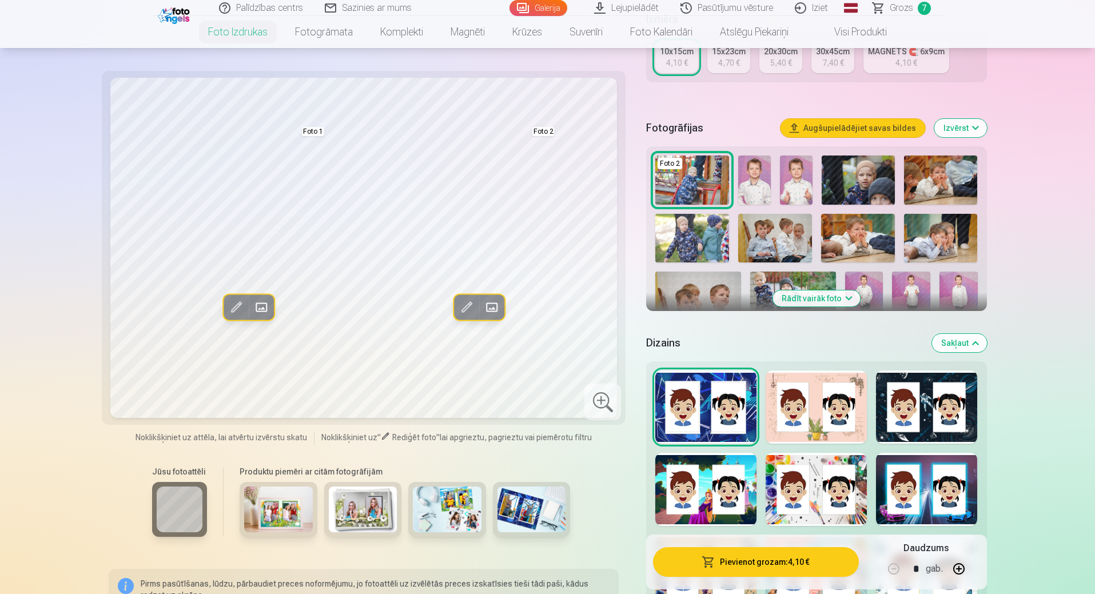
click at [831, 390] on div at bounding box center [815, 406] width 101 height 73
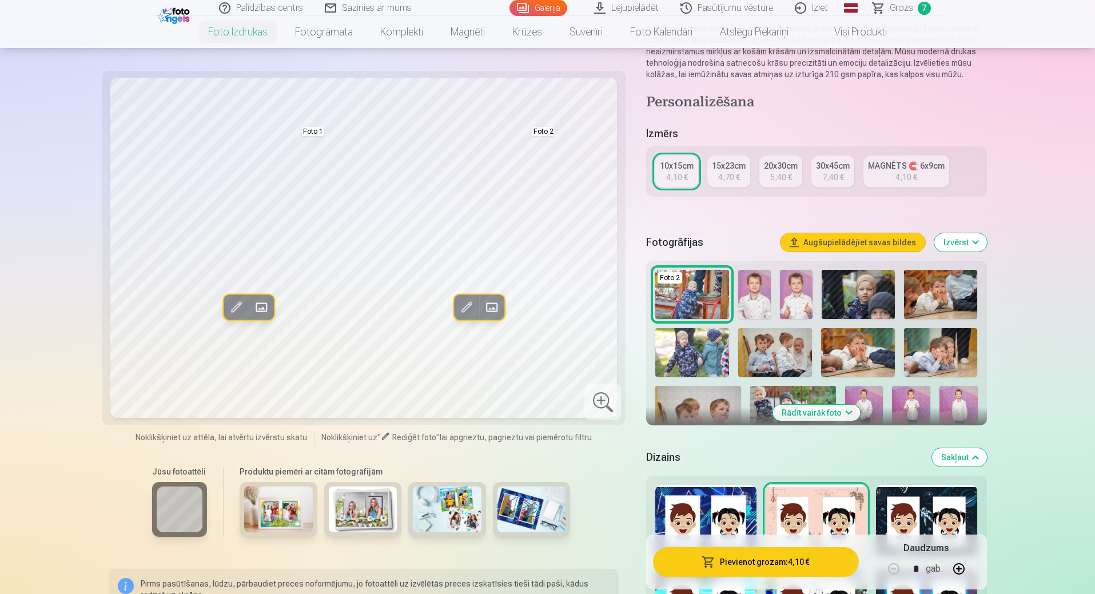
scroll to position [0, 0]
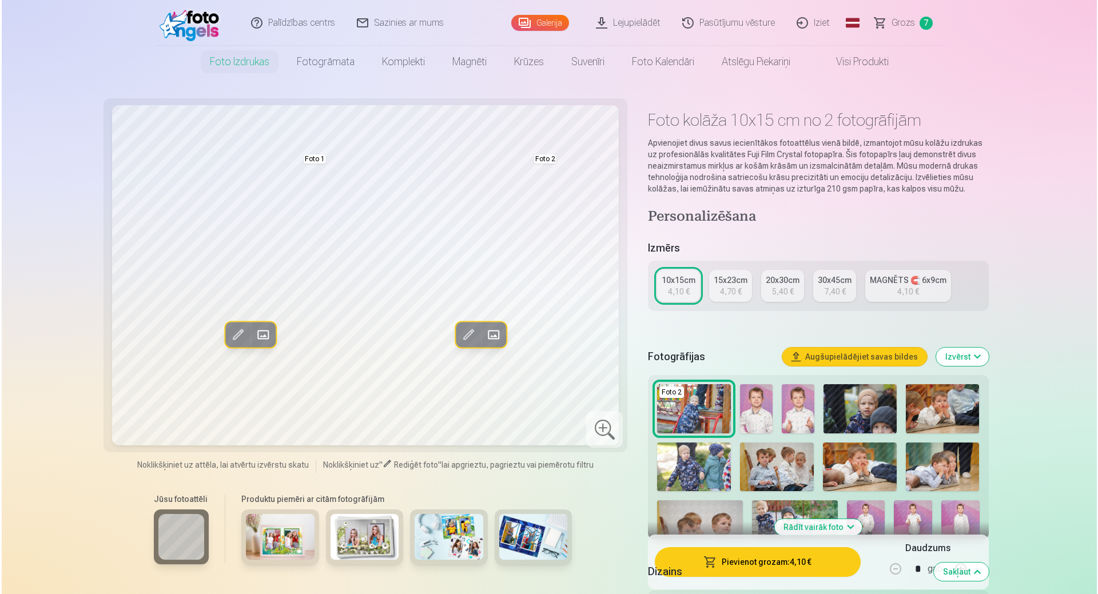
scroll to position [5035, 0]
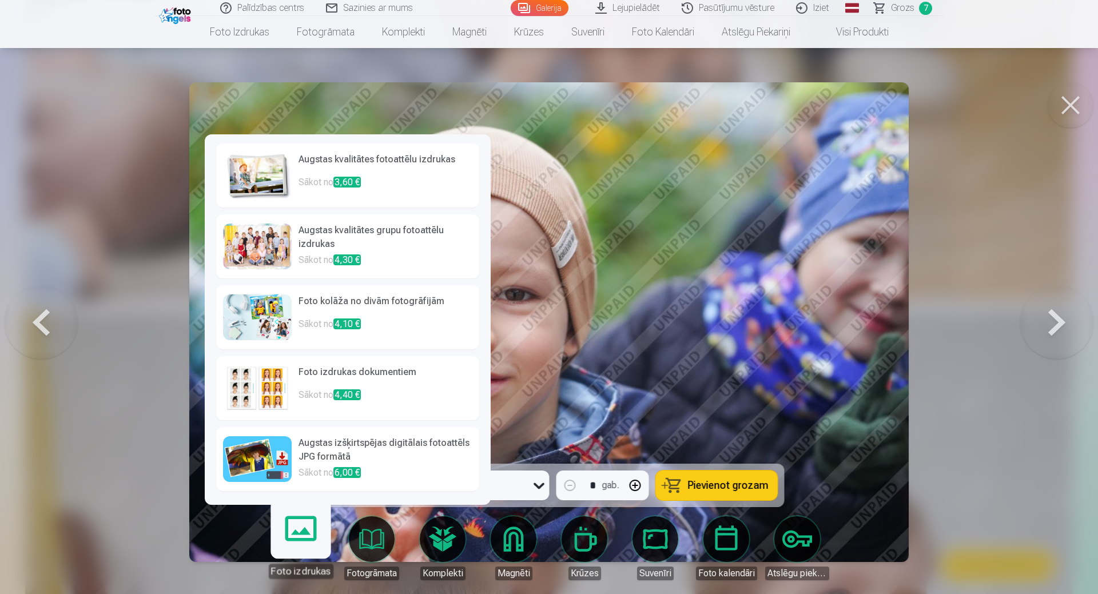
click at [287, 548] on link "Foto izdrukas" at bounding box center [300, 543] width 70 height 70
click at [418, 388] on p "Sākot no 4,40 €" at bounding box center [385, 399] width 174 height 23
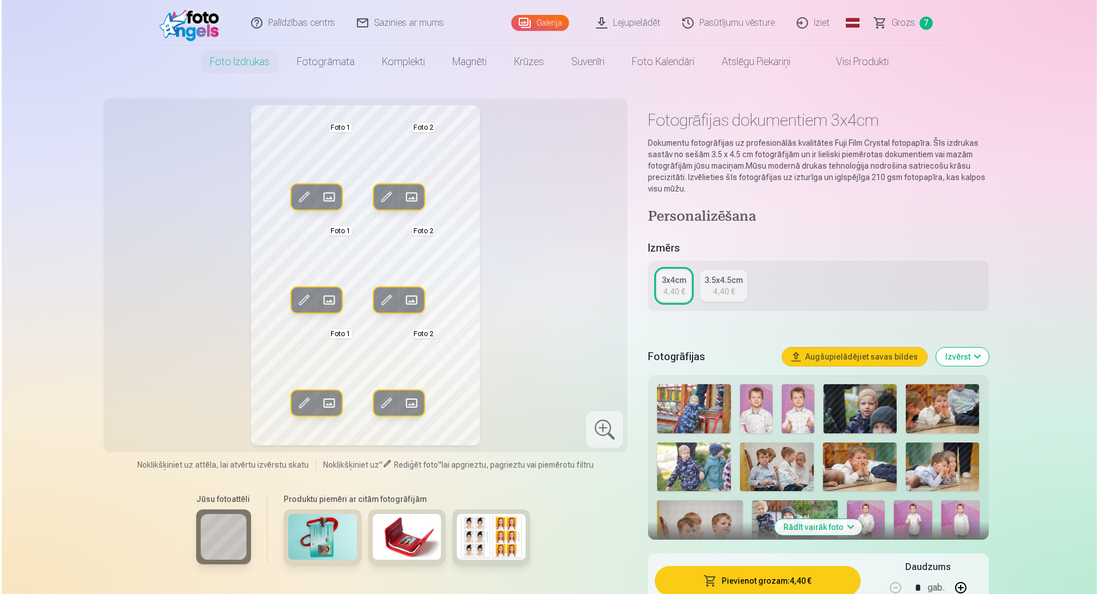
scroll to position [4230, 0]
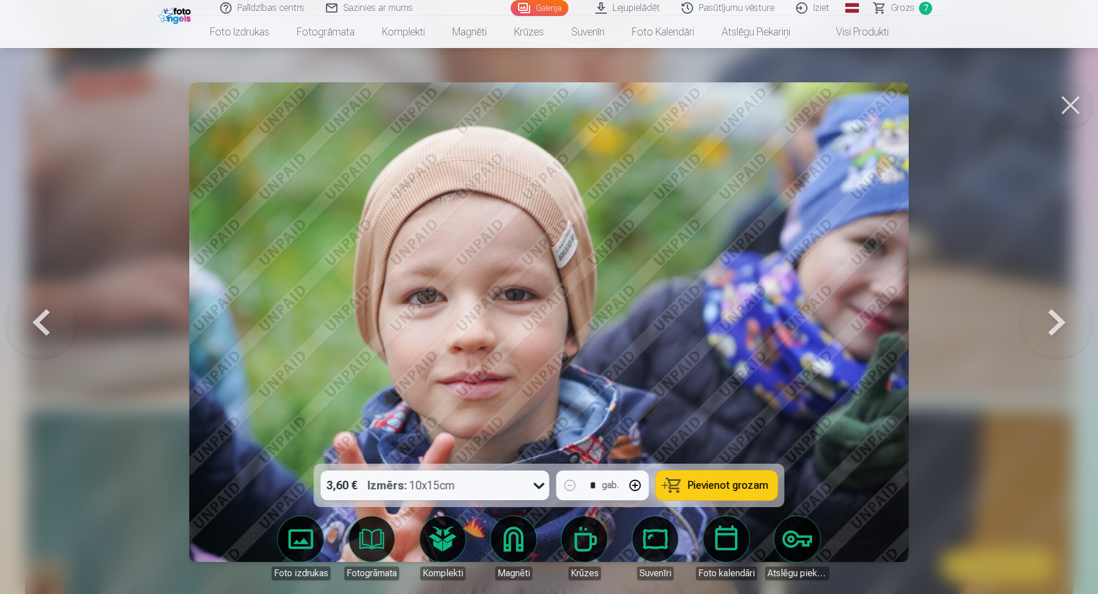
click at [438, 545] on link "Komplekti" at bounding box center [442, 548] width 64 height 64
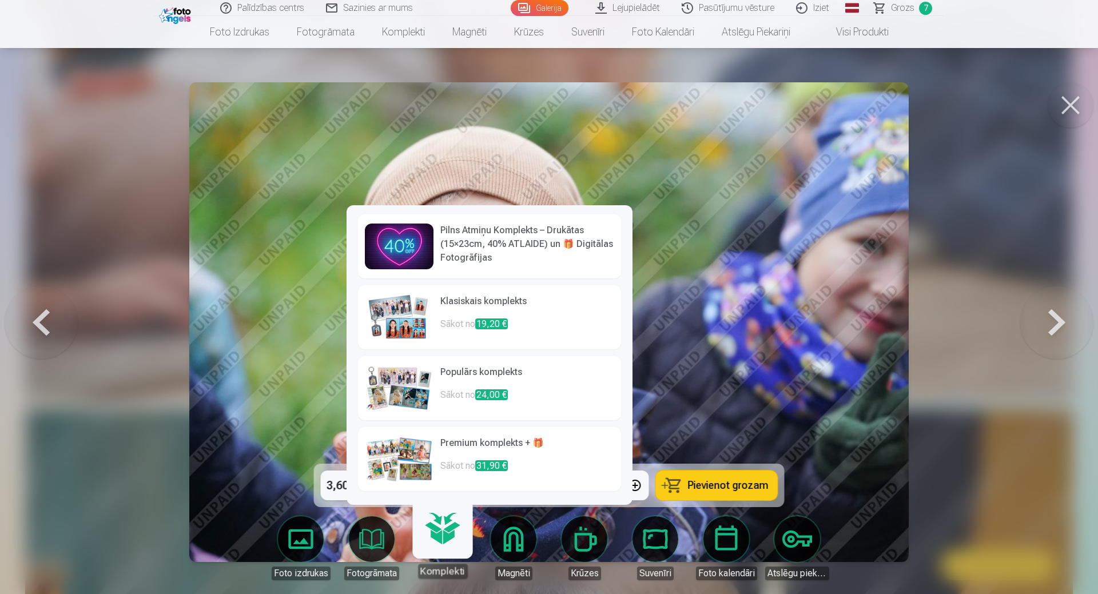
click at [548, 464] on p "Sākot no 31,90 €" at bounding box center [527, 470] width 174 height 23
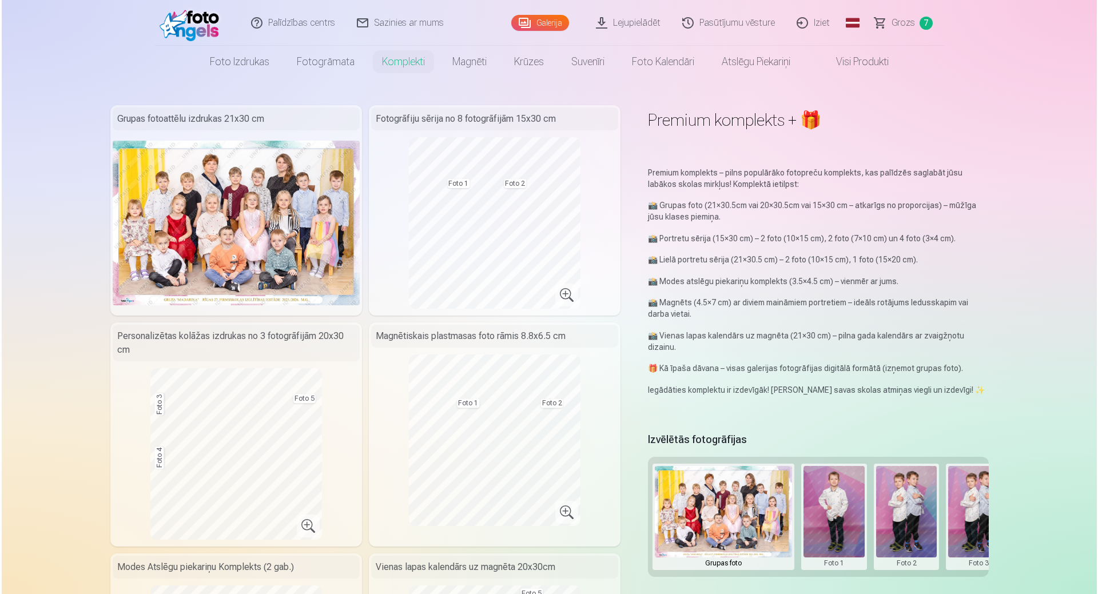
scroll to position [4230, 0]
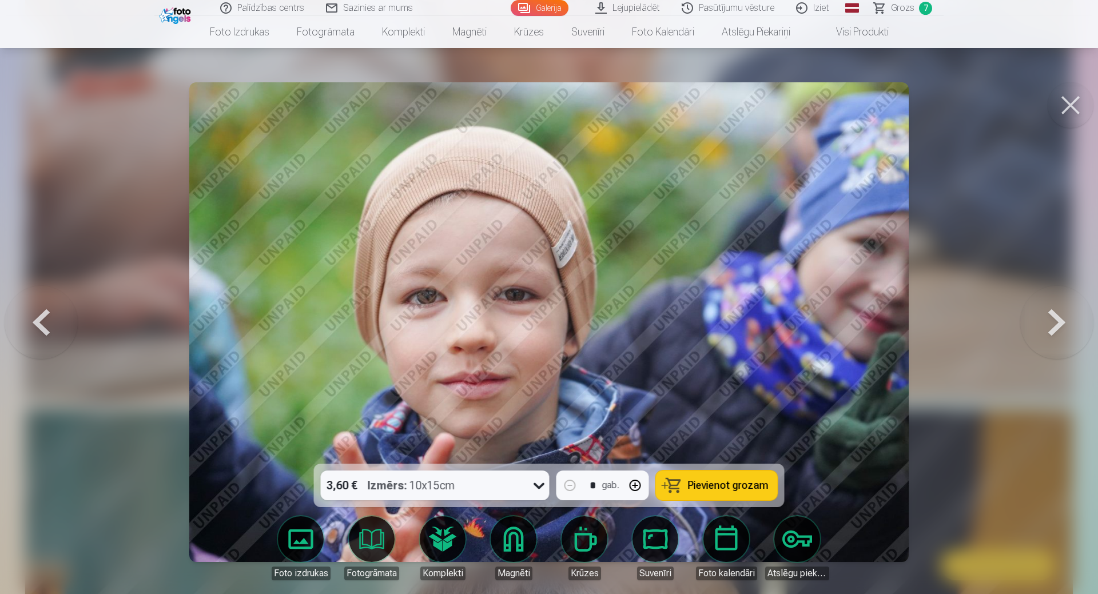
click at [308, 550] on link "Foto izdrukas" at bounding box center [301, 548] width 64 height 64
click at [438, 549] on link "Komplekti" at bounding box center [442, 548] width 64 height 64
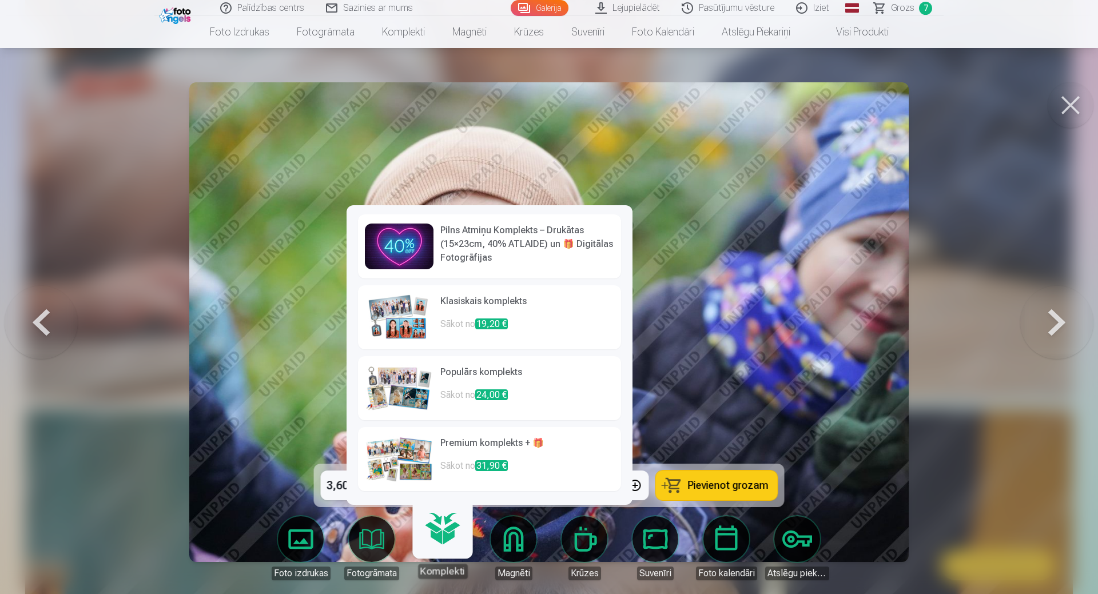
click at [557, 454] on h6 "Premium komplekts + 🎁" at bounding box center [527, 447] width 174 height 23
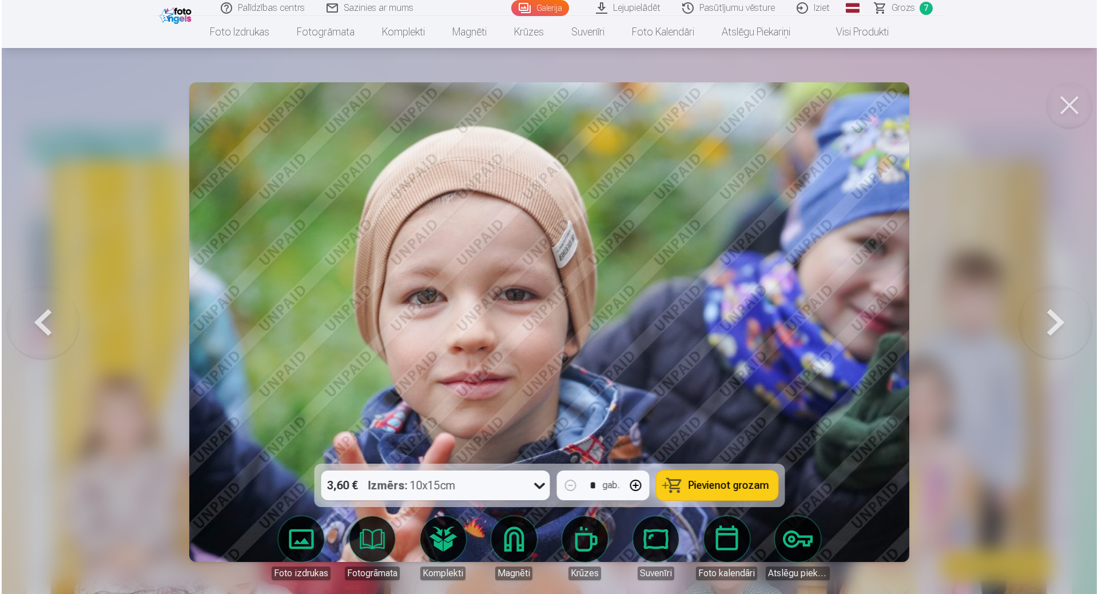
scroll to position [4230, 0]
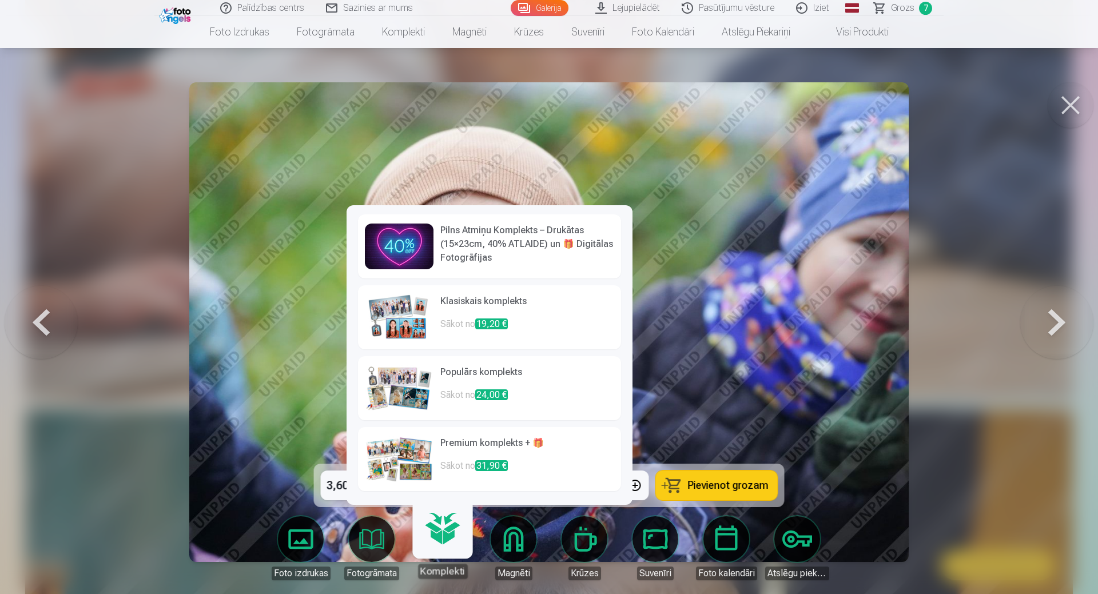
click at [556, 391] on p "Sākot no 24,00 €" at bounding box center [527, 399] width 174 height 23
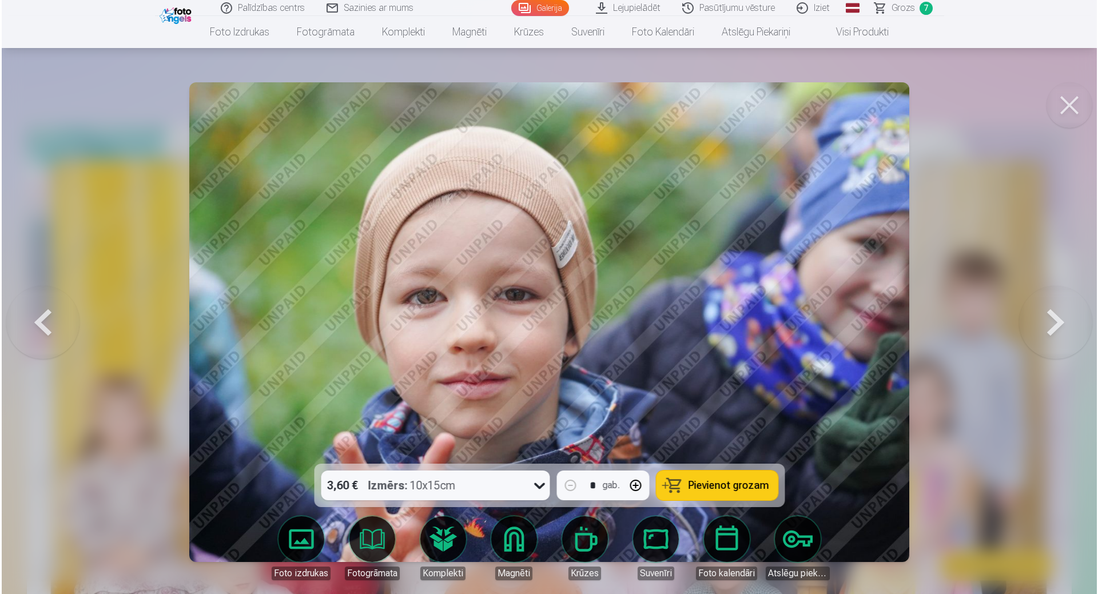
scroll to position [4230, 0]
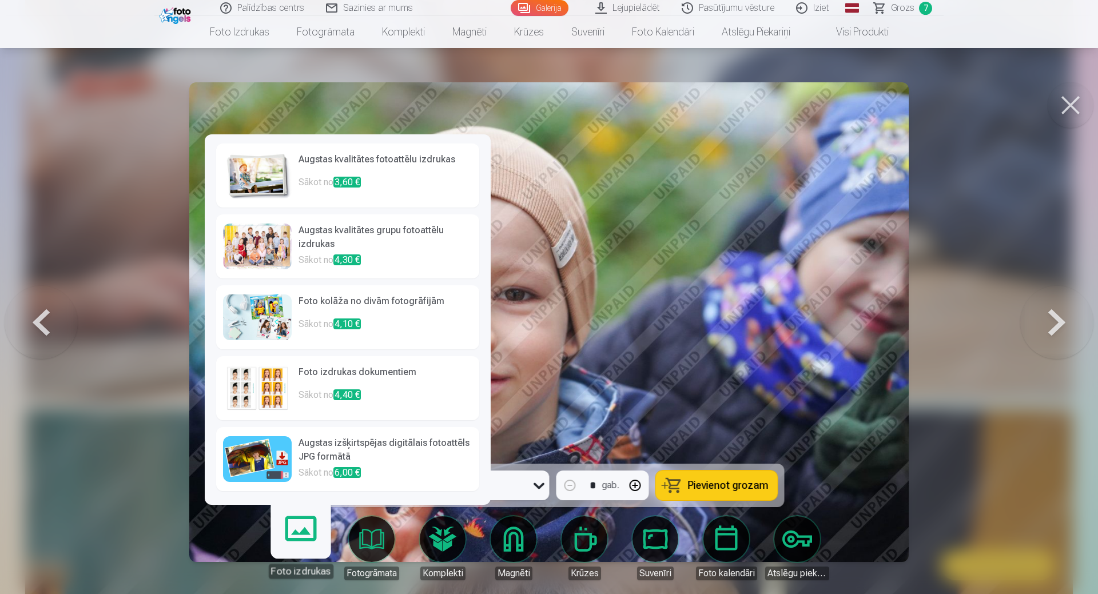
click at [308, 169] on h6 "Augstas kvalitātes fotoattēlu izdrukas" at bounding box center [385, 164] width 174 height 23
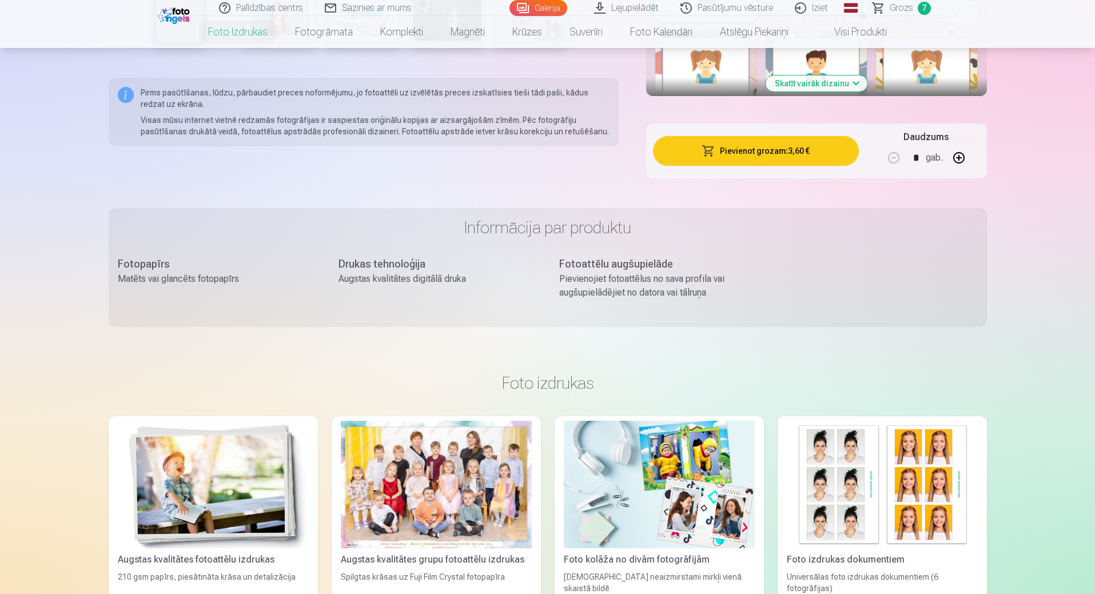
scroll to position [1029, 0]
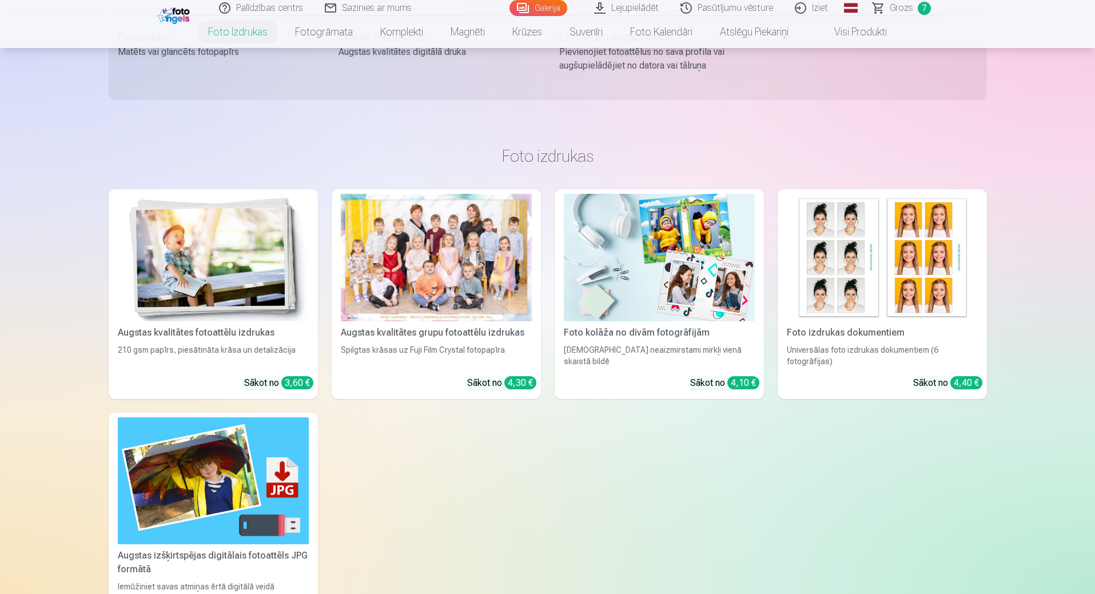
click at [593, 361] on div "[DEMOGRAPHIC_DATA] neaizmirstami mirkļi vienā skaistā bildē" at bounding box center [659, 355] width 200 height 23
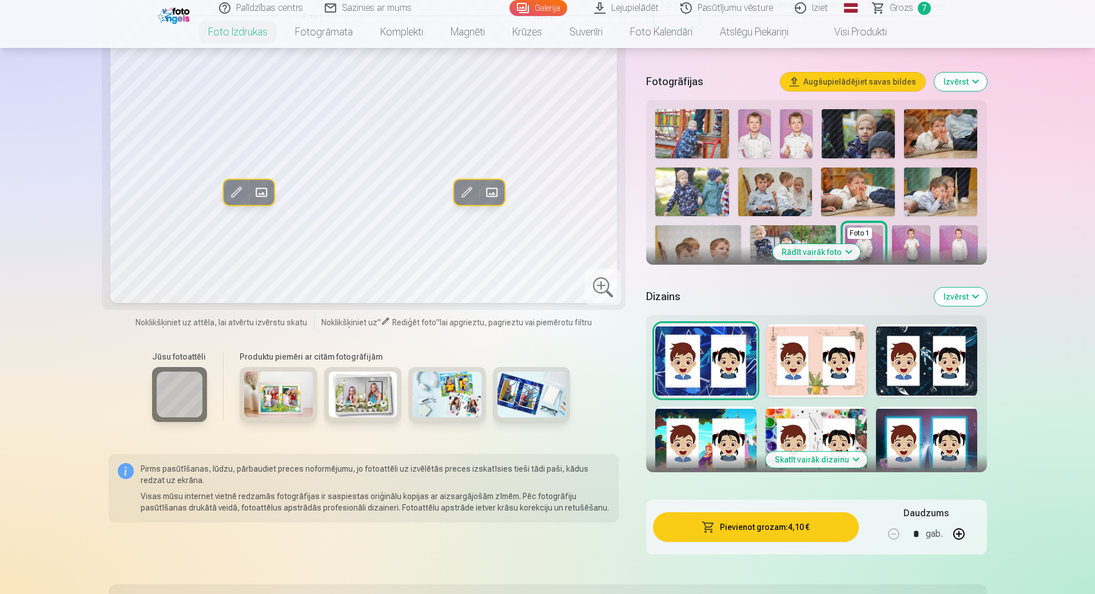
scroll to position [400, 0]
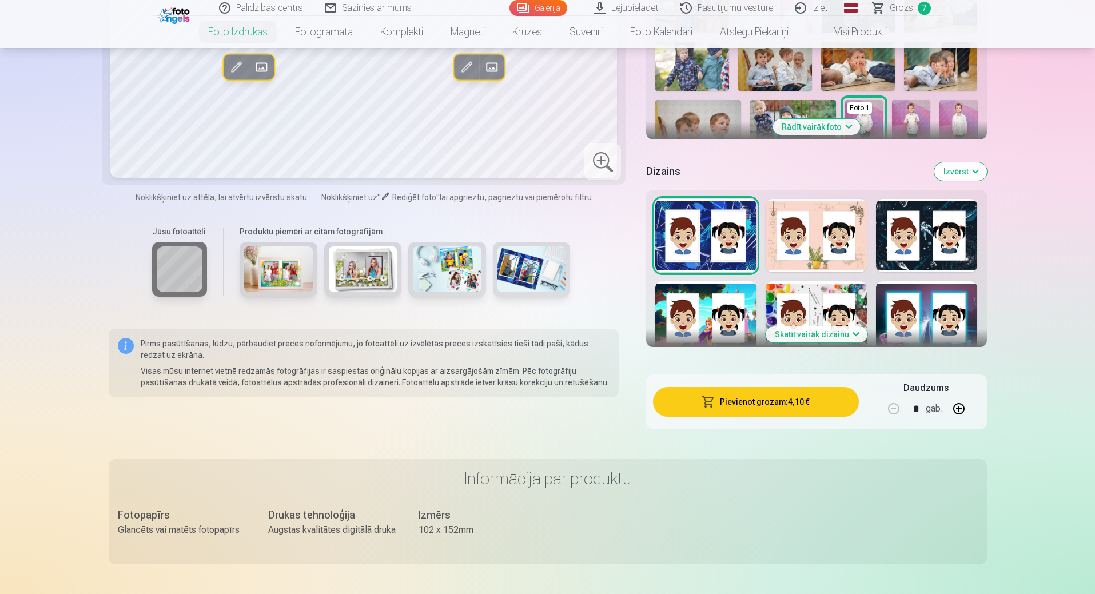
click at [973, 168] on button "Izvērst" at bounding box center [960, 171] width 53 height 18
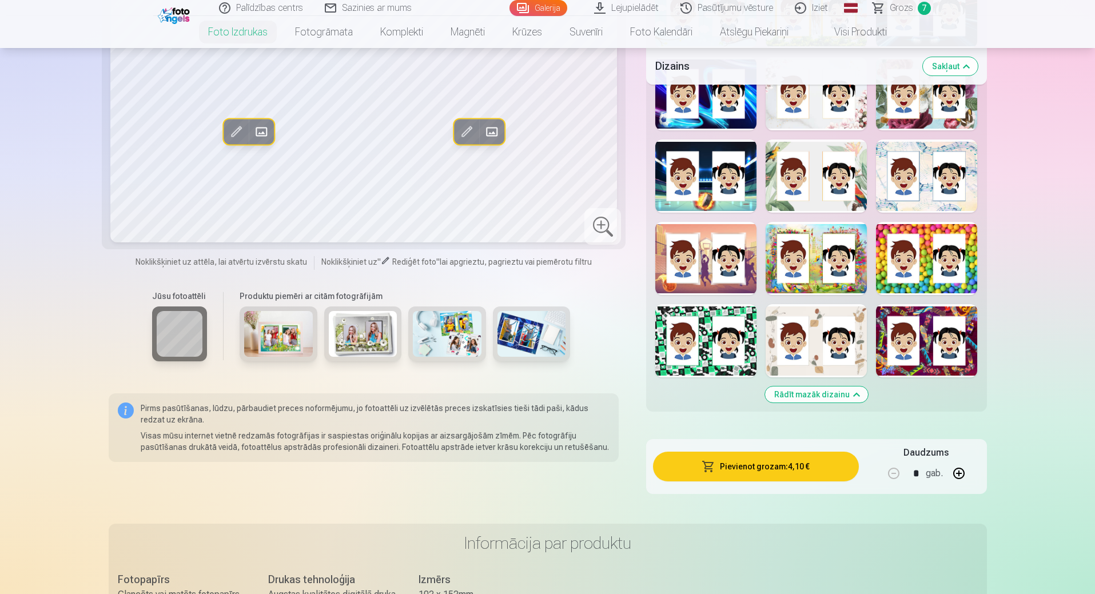
scroll to position [1029, 0]
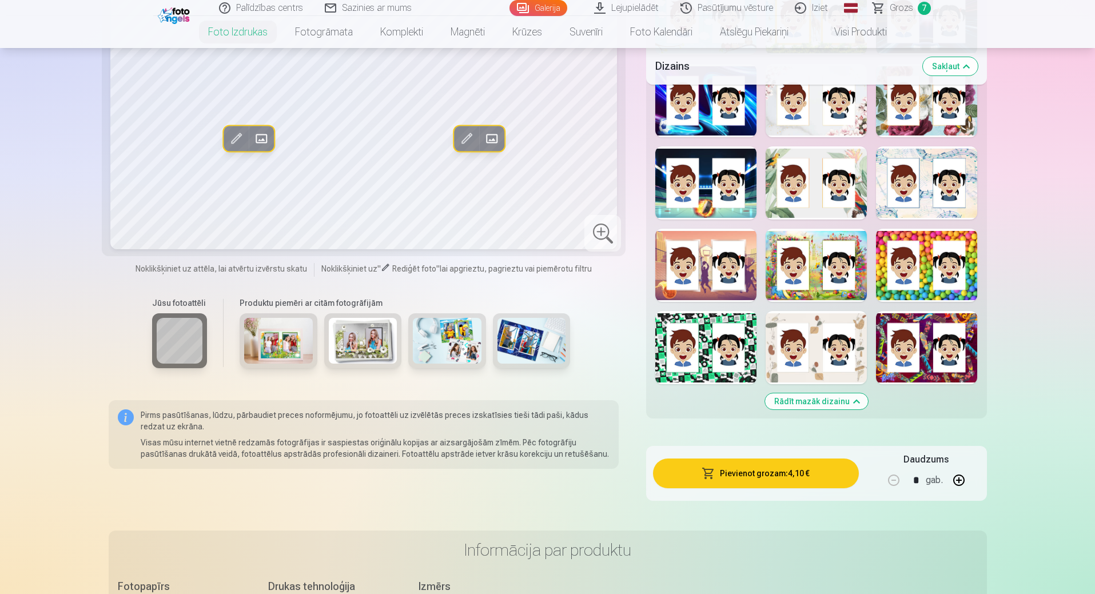
click at [285, 333] on img at bounding box center [278, 341] width 69 height 46
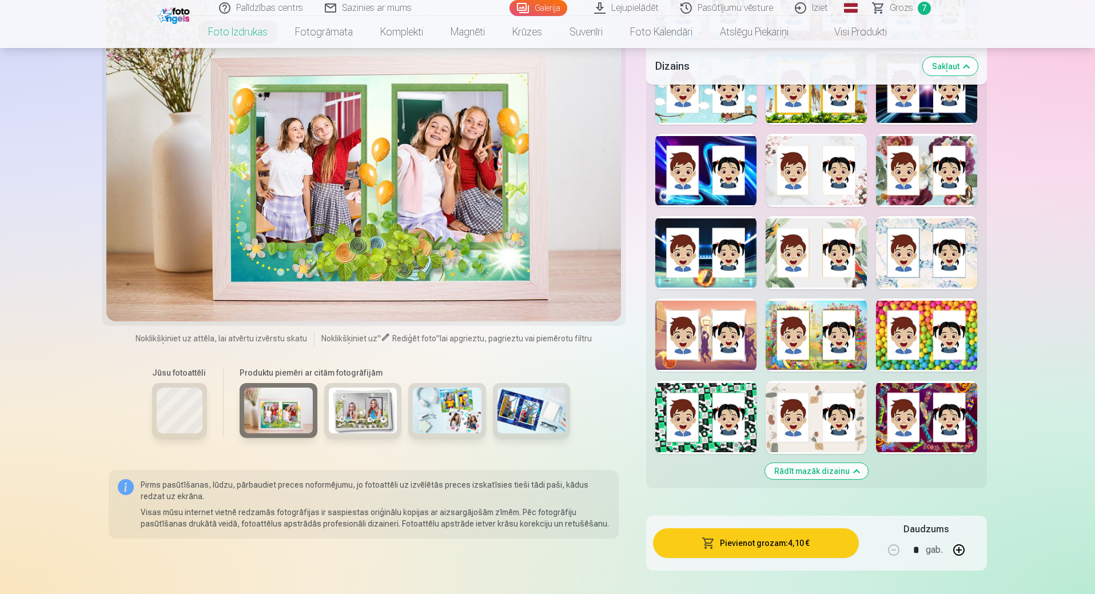
scroll to position [858, 0]
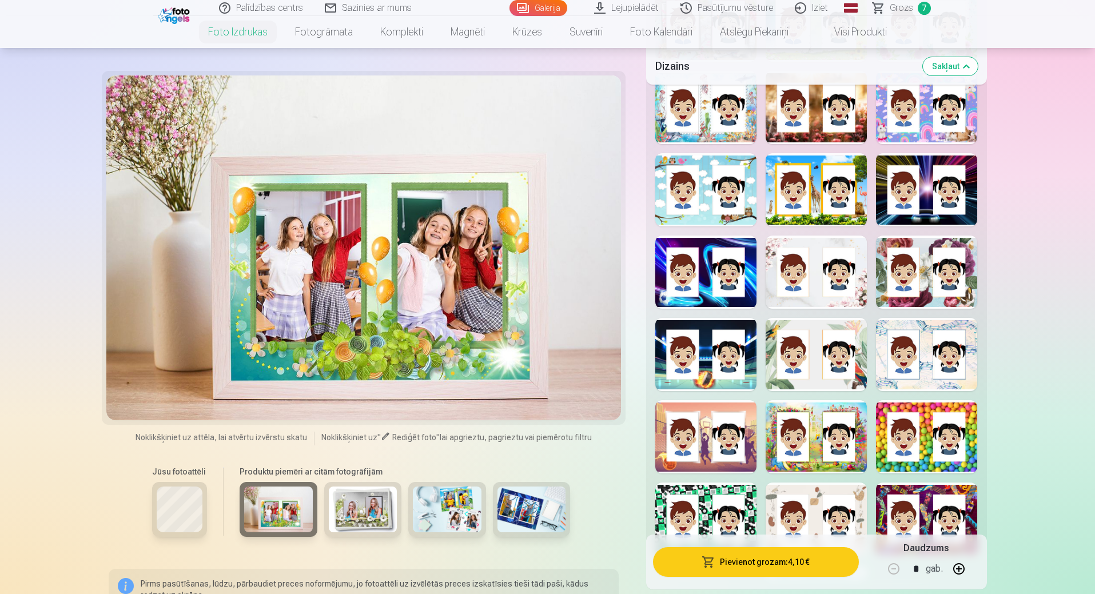
click at [368, 514] on img at bounding box center [363, 510] width 69 height 46
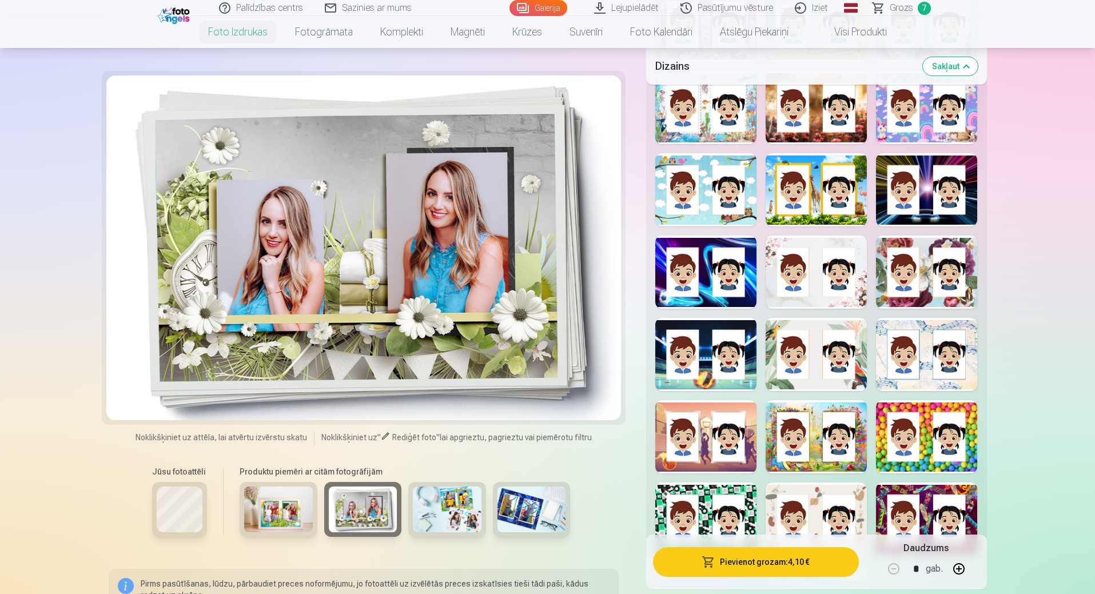
click at [439, 506] on img at bounding box center [447, 510] width 69 height 46
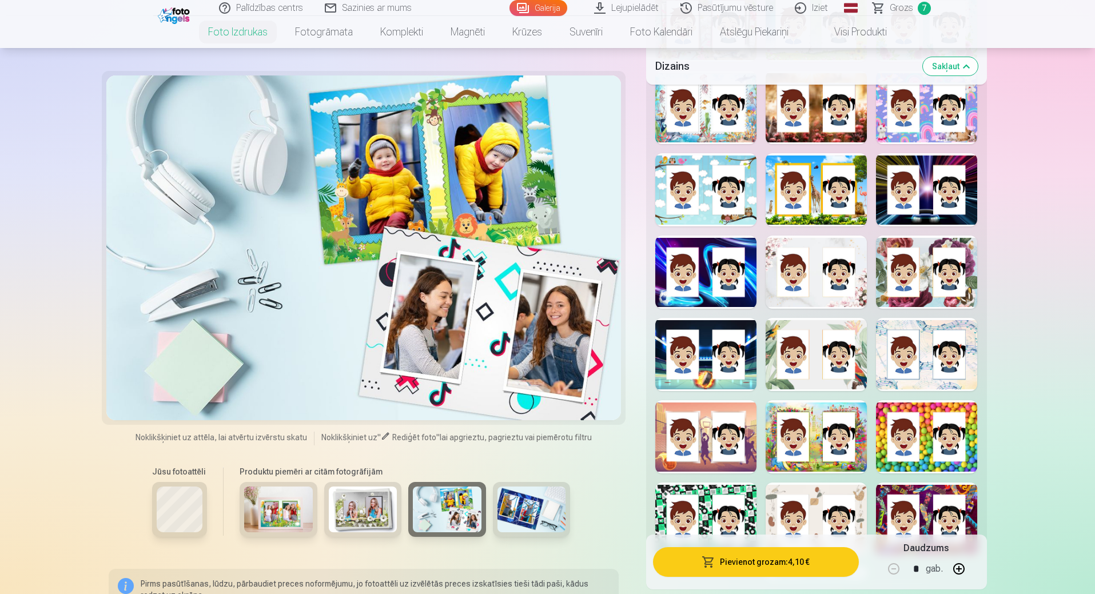
click at [517, 500] on img at bounding box center [531, 510] width 69 height 46
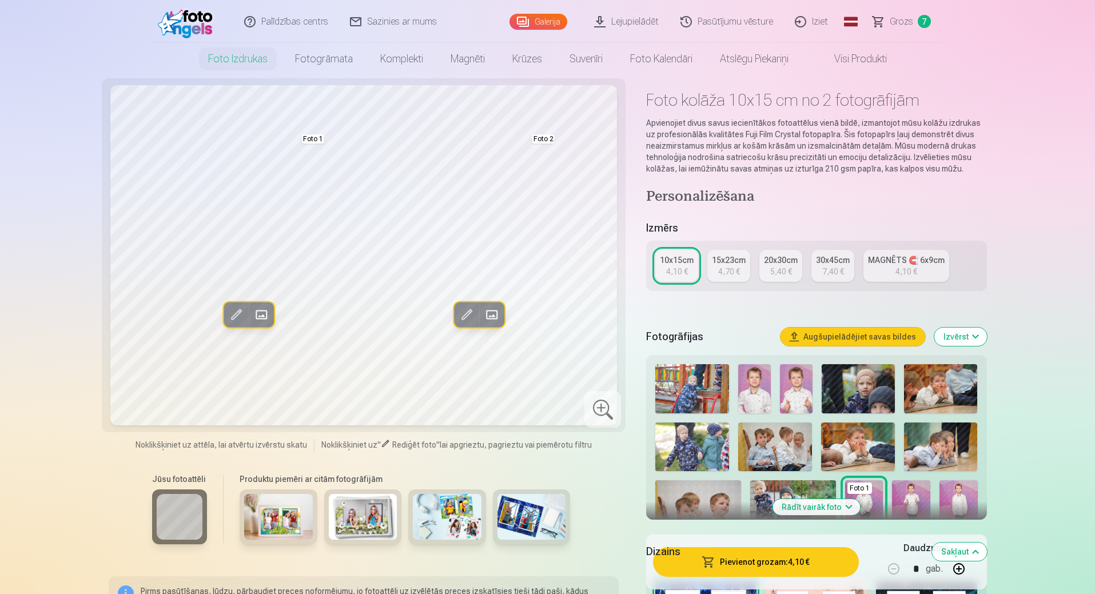
scroll to position [0, 0]
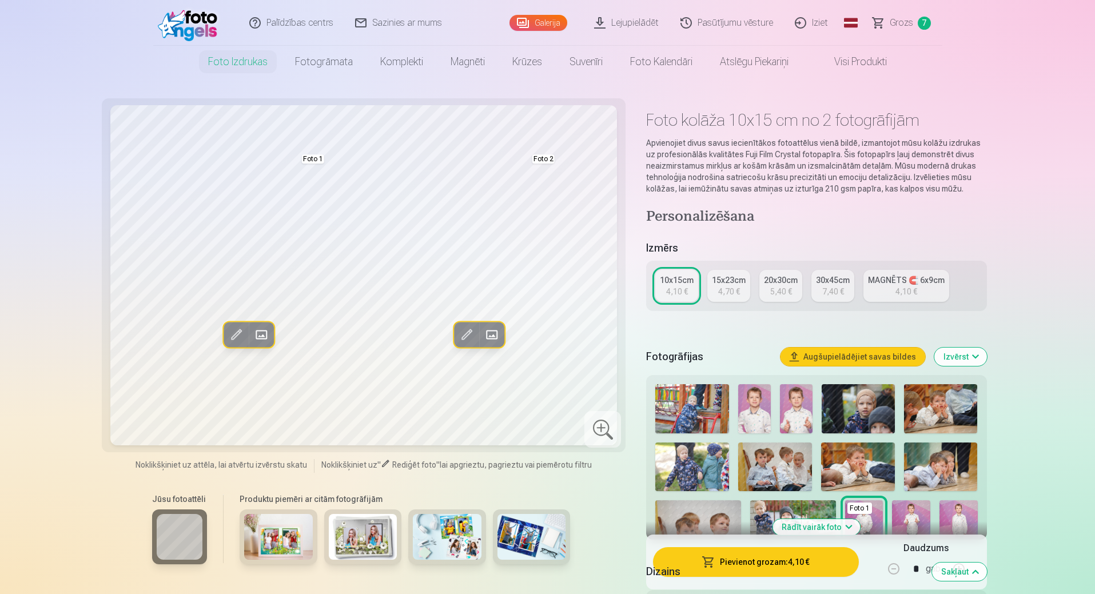
click at [715, 287] on link "15x23cm 4,70 €" at bounding box center [728, 286] width 43 height 32
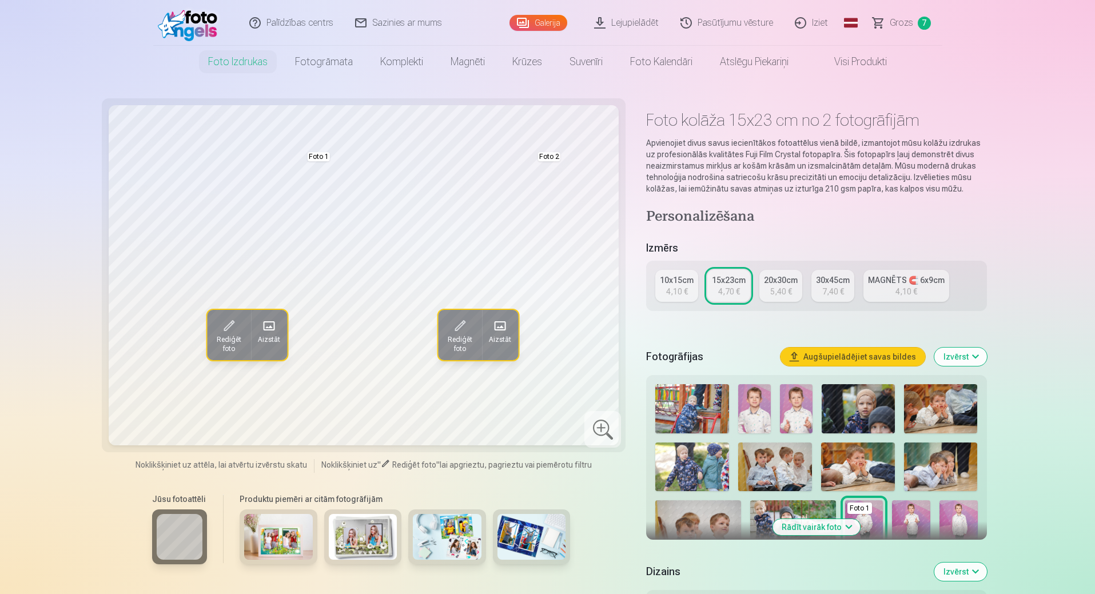
click at [673, 281] on div "10x15cm" at bounding box center [677, 279] width 34 height 11
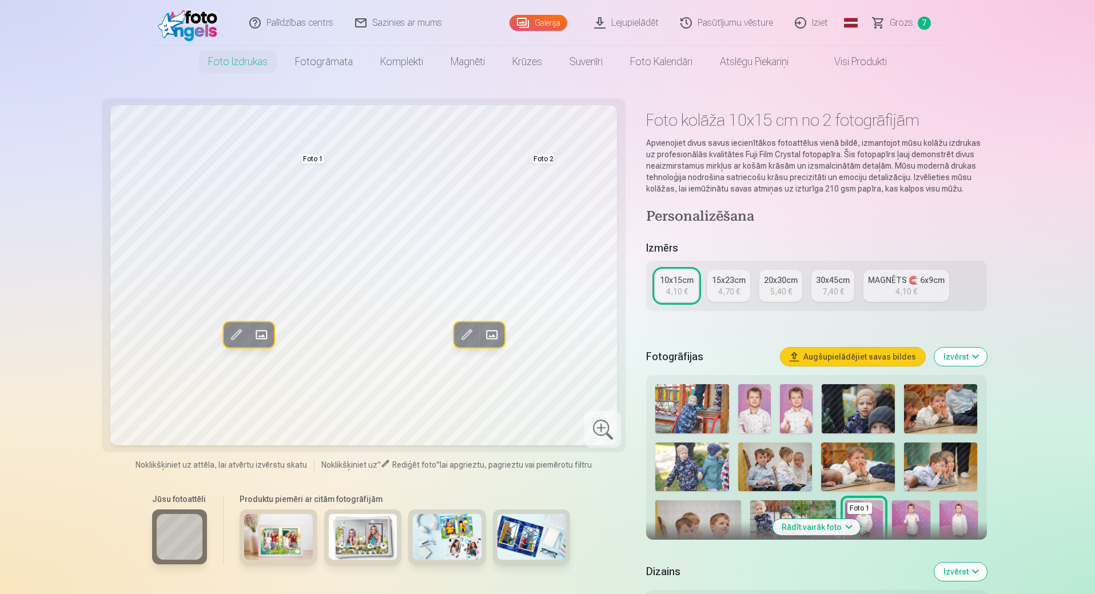
click at [721, 290] on div "4,70 €" at bounding box center [729, 291] width 22 height 11
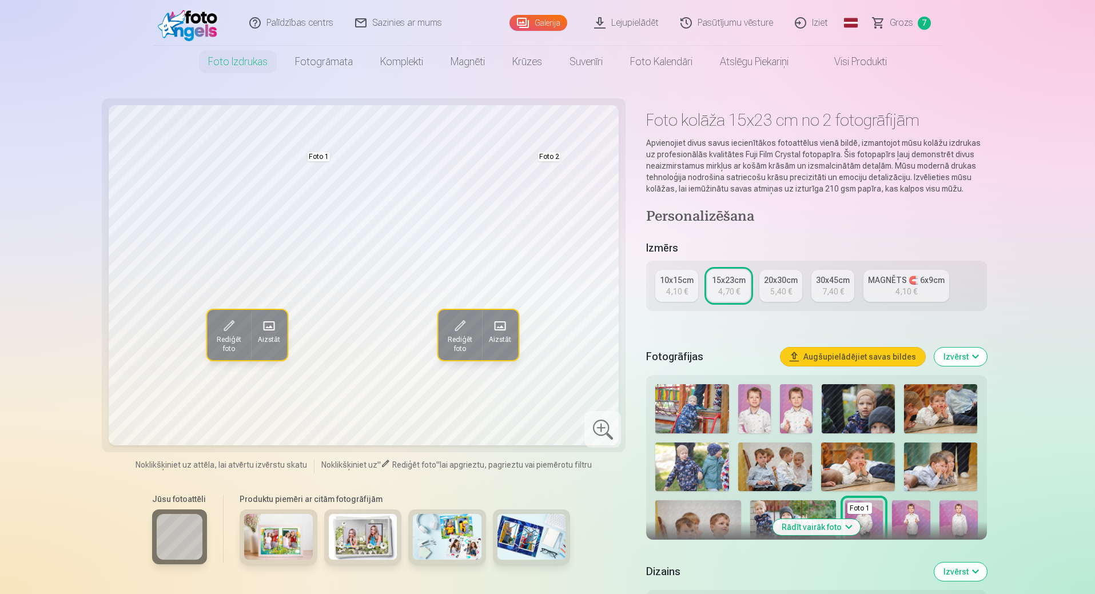
click at [680, 291] on div "4,10 €" at bounding box center [677, 291] width 22 height 11
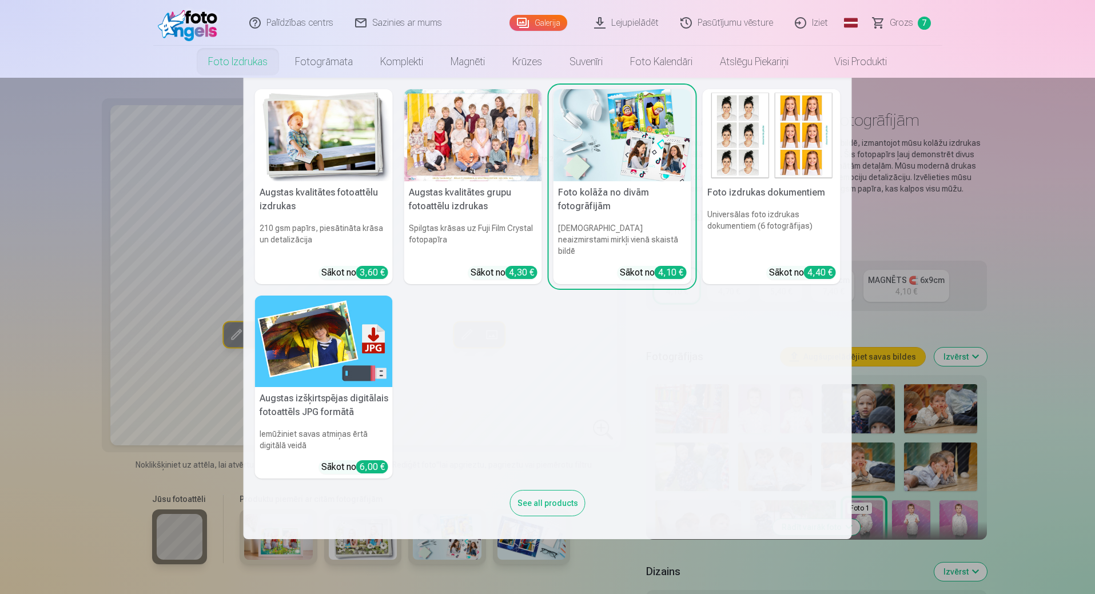
click at [569, 496] on div "See all products" at bounding box center [547, 503] width 75 height 26
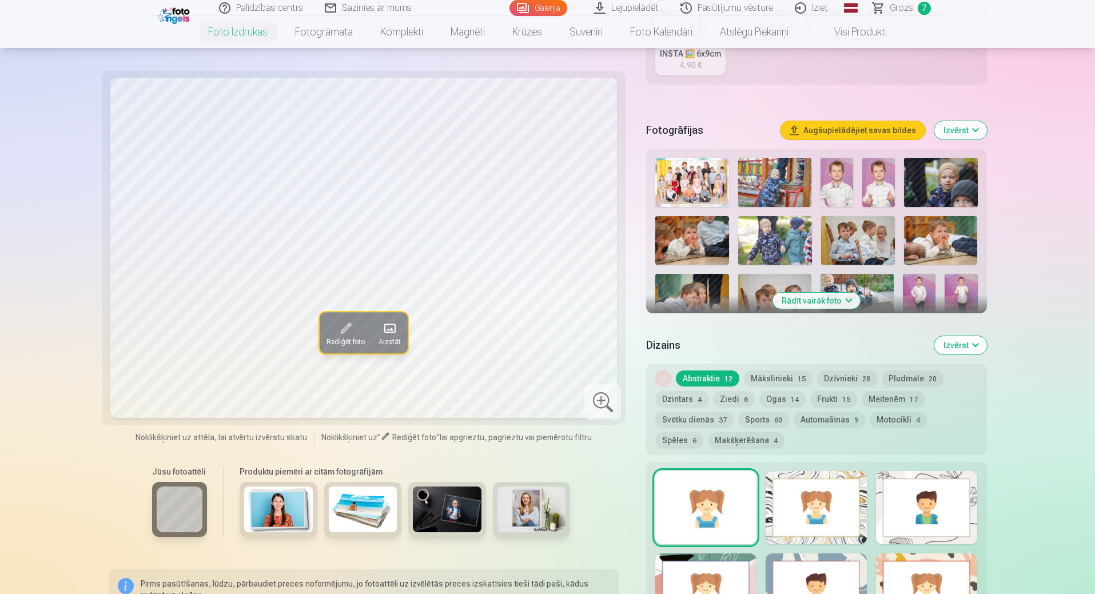
scroll to position [286, 0]
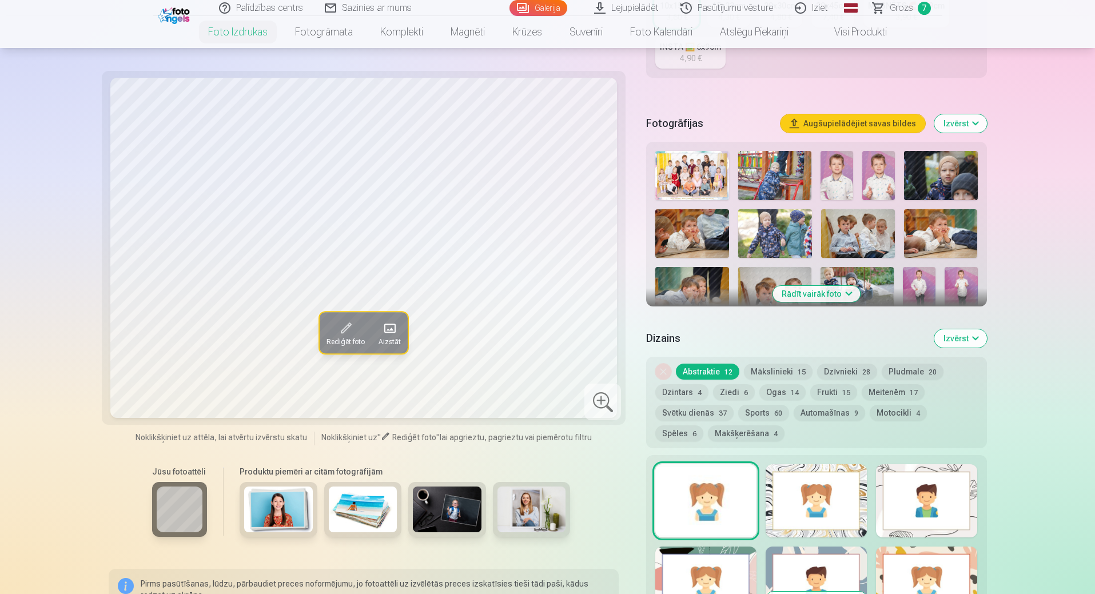
click at [906, 7] on span "Grozs" at bounding box center [901, 8] width 23 height 14
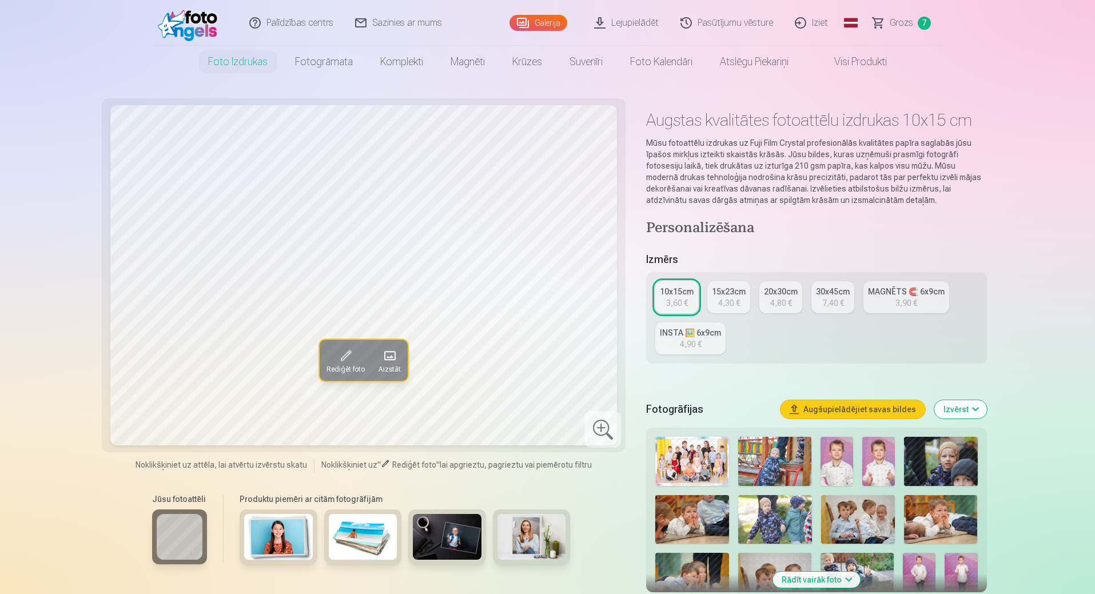
click at [961, 412] on button "Izvērst" at bounding box center [960, 409] width 53 height 18
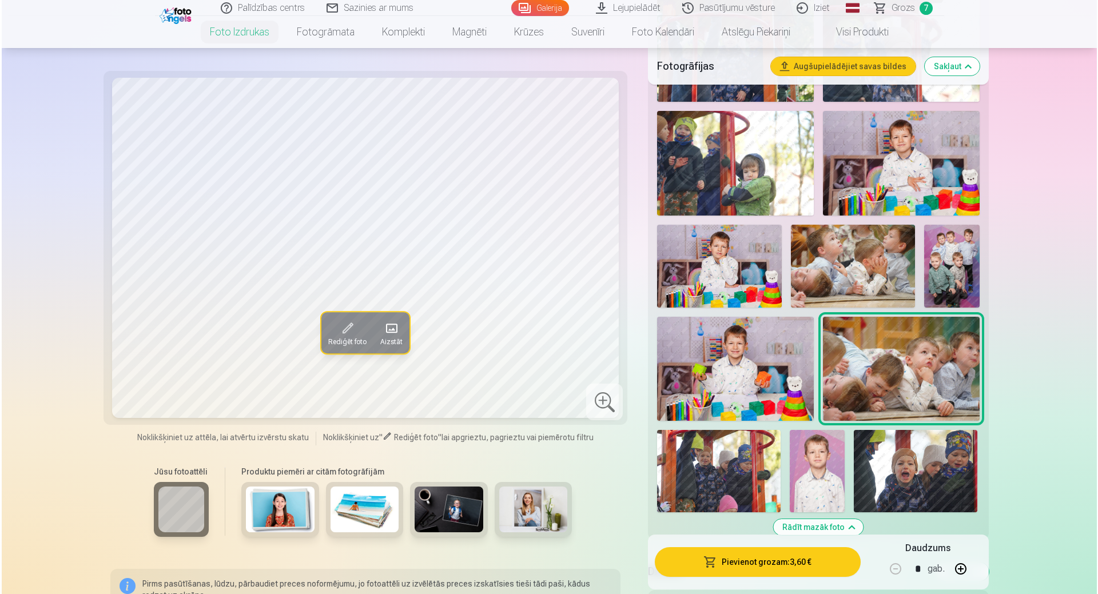
scroll to position [1258, 0]
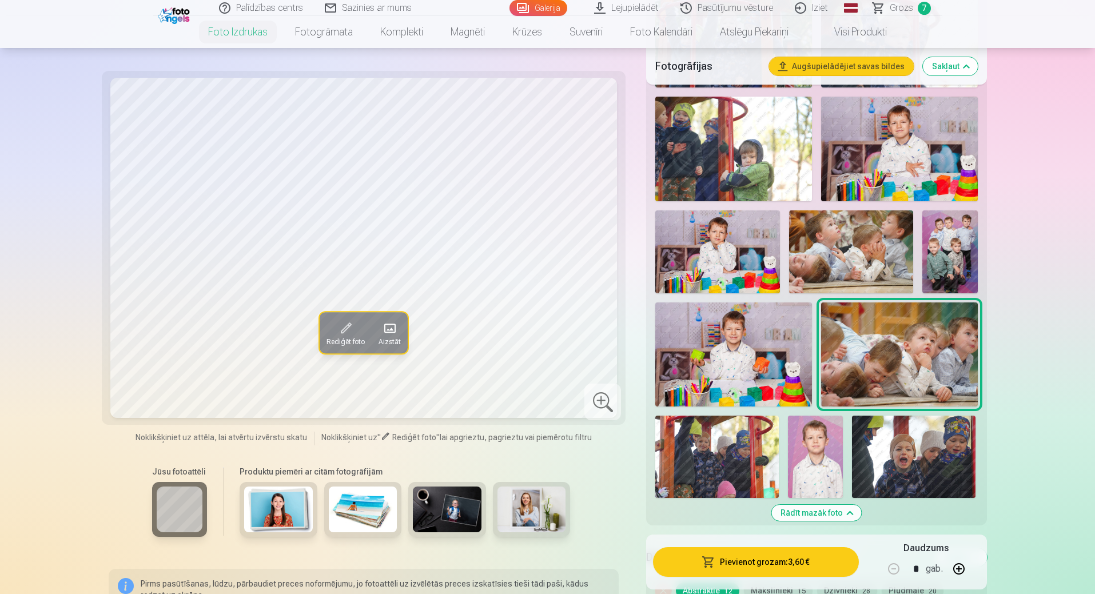
click at [941, 251] on img at bounding box center [949, 251] width 55 height 83
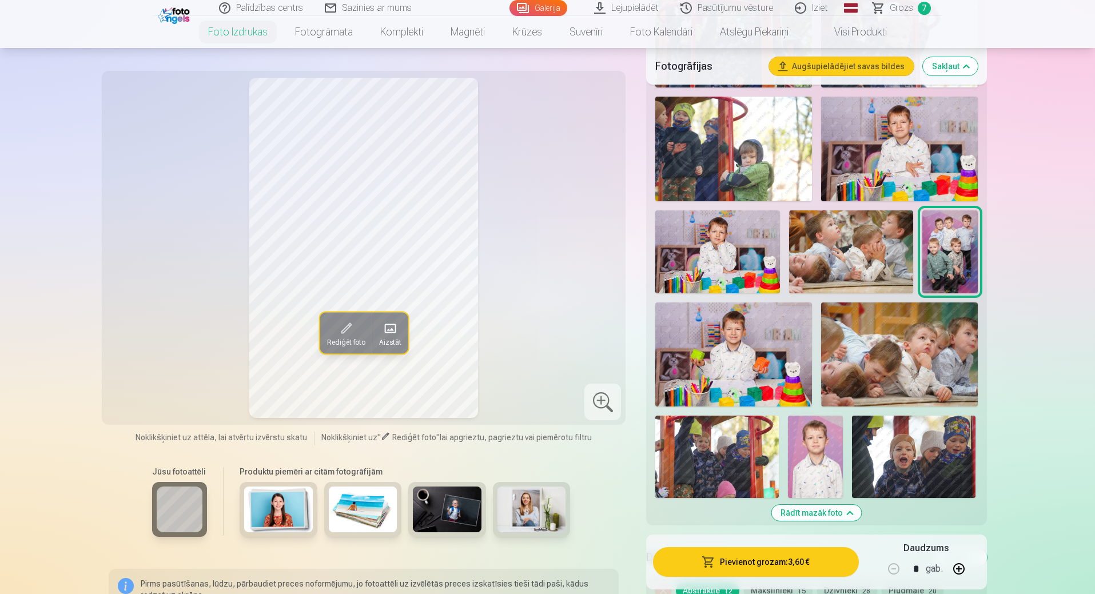
click at [764, 565] on button "Pievienot grozam : 3,60 €" at bounding box center [755, 562] width 205 height 30
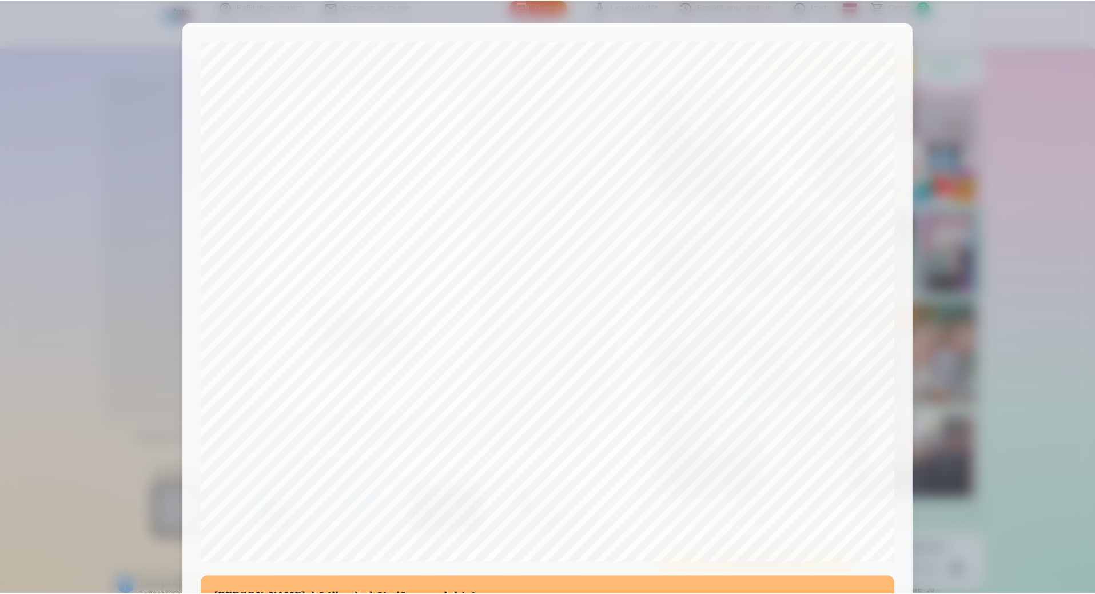
scroll to position [229, 0]
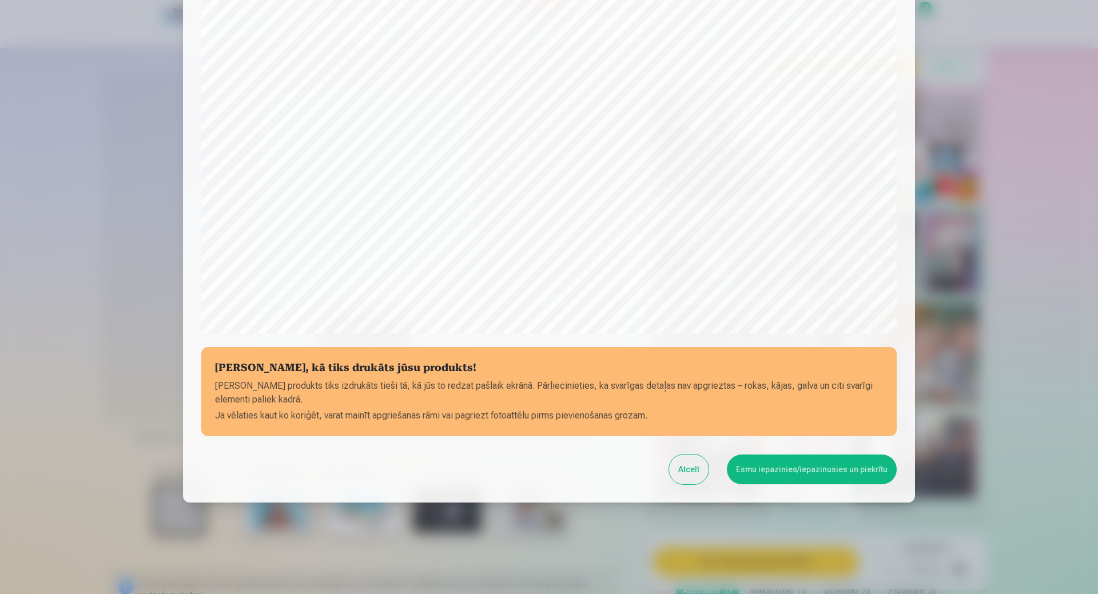
click at [783, 474] on button "Esmu iepazinies/iepazinusies un piekrītu" at bounding box center [812, 469] width 170 height 30
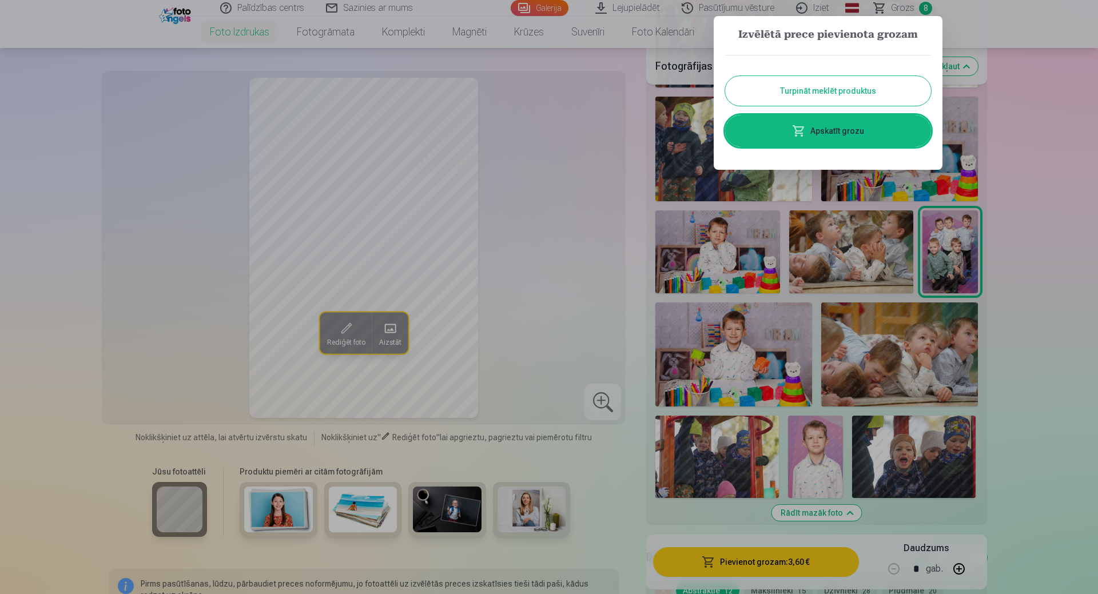
click at [1075, 209] on div at bounding box center [549, 297] width 1098 height 594
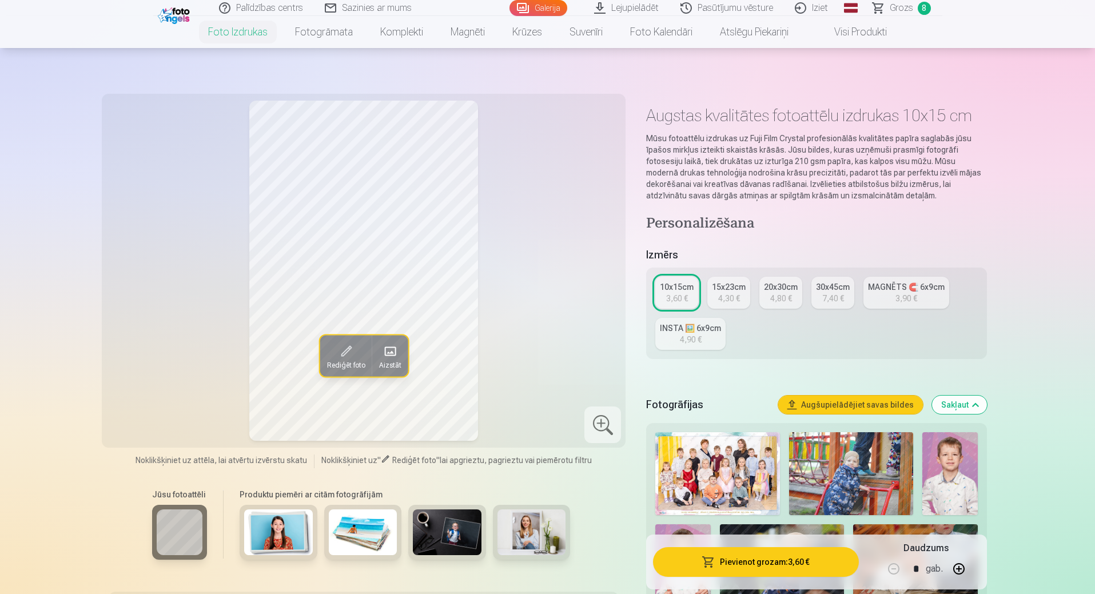
scroll to position [0, 0]
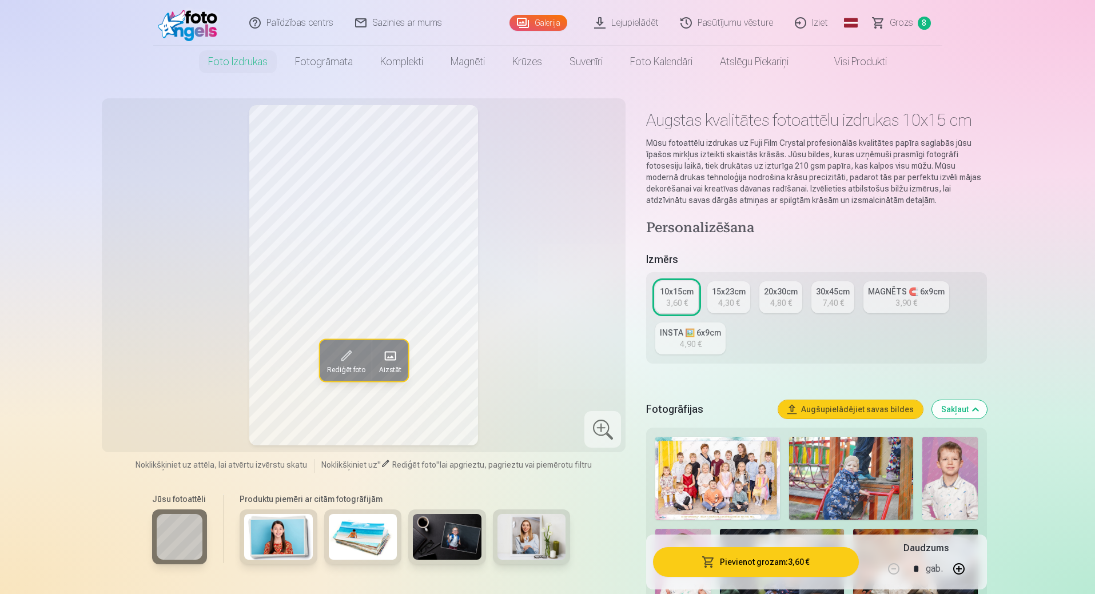
click at [922, 16] on link "Grozs 8" at bounding box center [902, 23] width 80 height 46
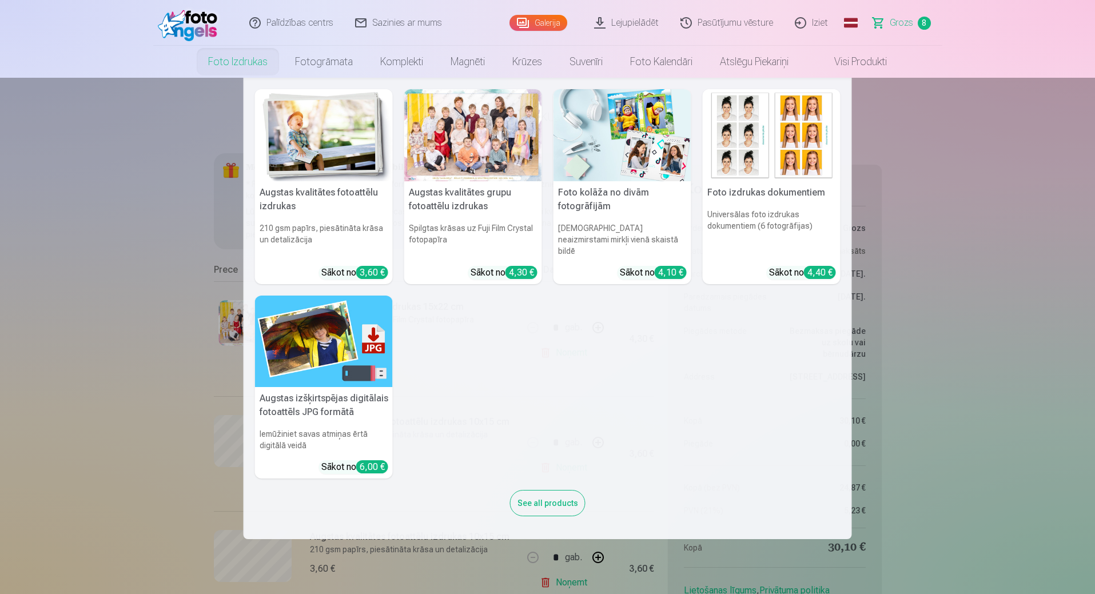
click at [232, 63] on link "Foto izdrukas" at bounding box center [237, 62] width 87 height 32
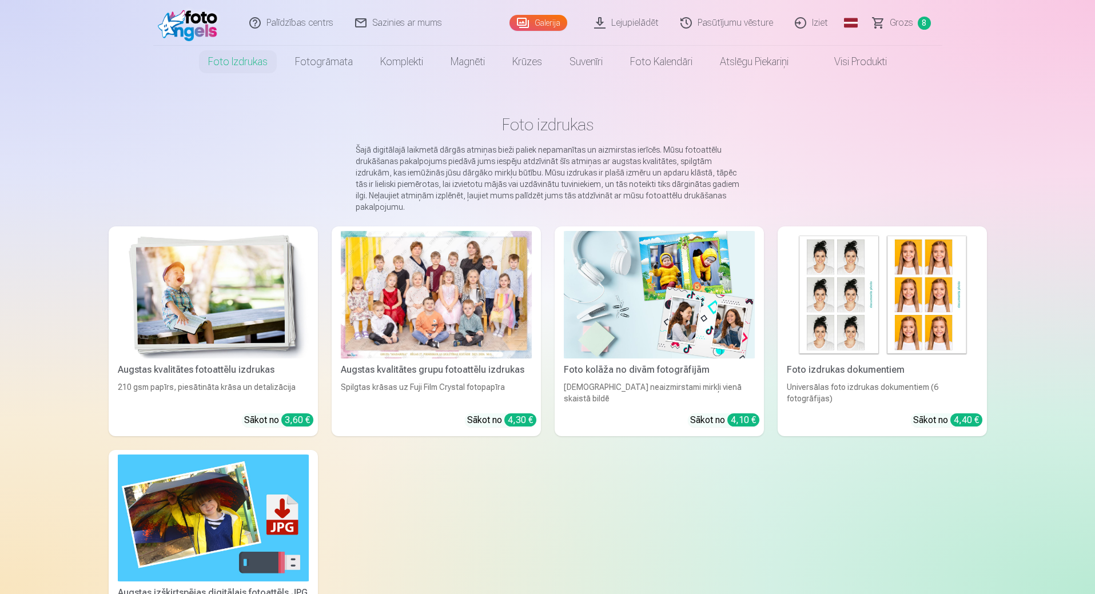
click at [232, 280] on img at bounding box center [213, 294] width 191 height 127
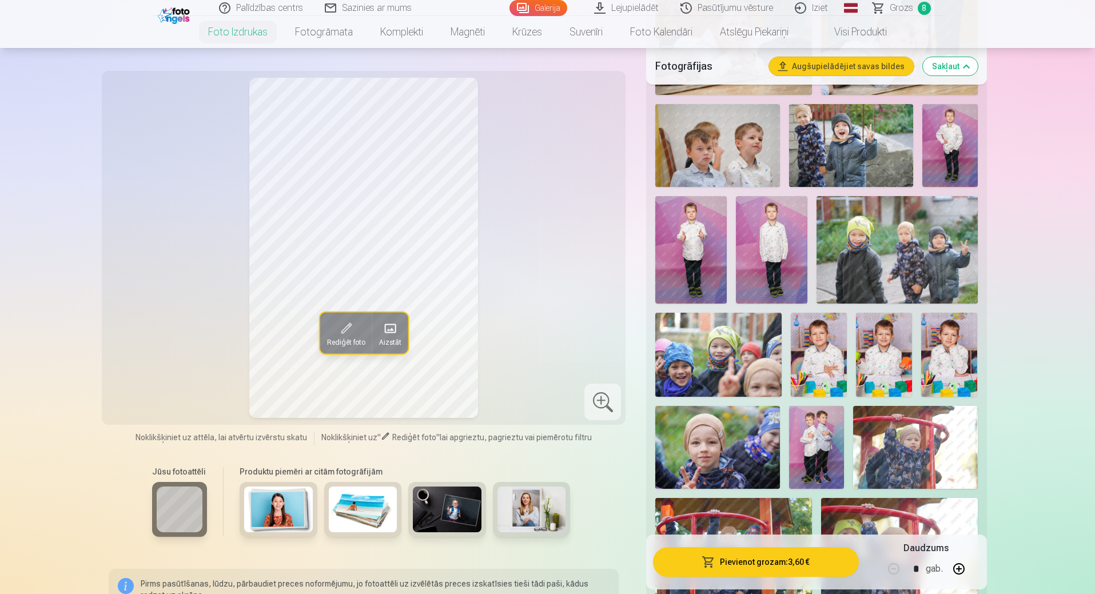
scroll to position [800, 0]
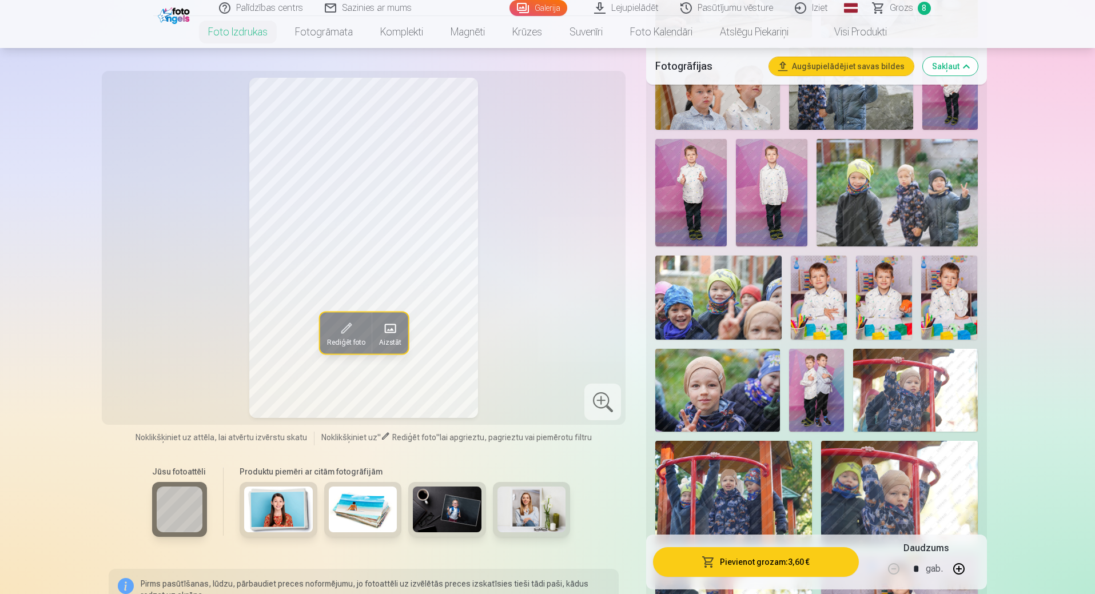
click at [818, 373] on img at bounding box center [816, 390] width 55 height 83
click at [824, 304] on img at bounding box center [819, 298] width 56 height 84
click at [911, 301] on div at bounding box center [884, 298] width 56 height 84
click at [968, 310] on img at bounding box center [949, 298] width 56 height 84
click at [880, 313] on img at bounding box center [884, 298] width 56 height 84
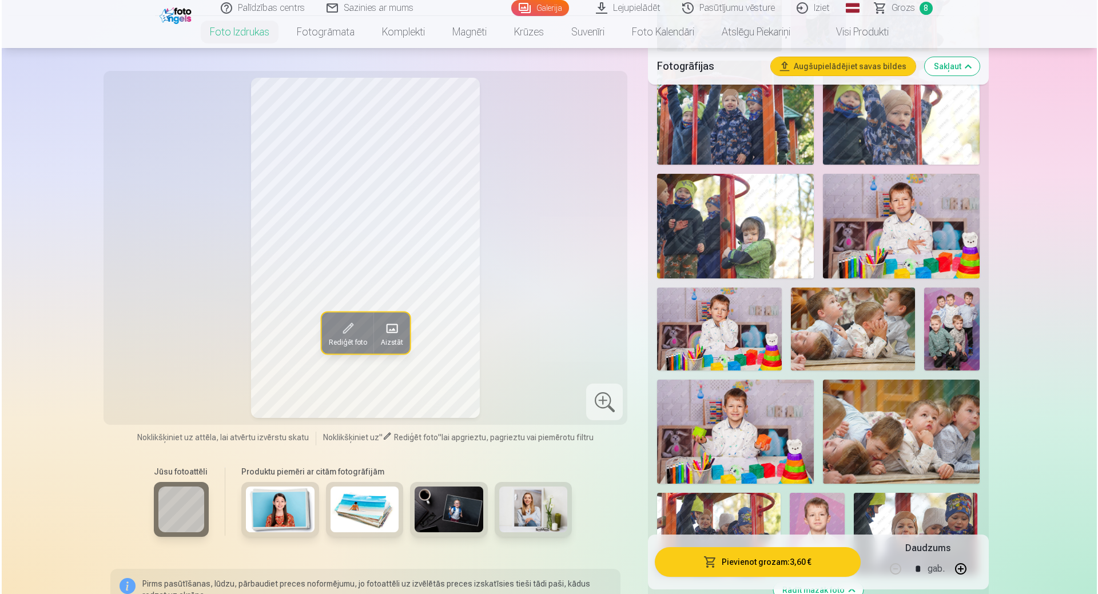
scroll to position [1201, 0]
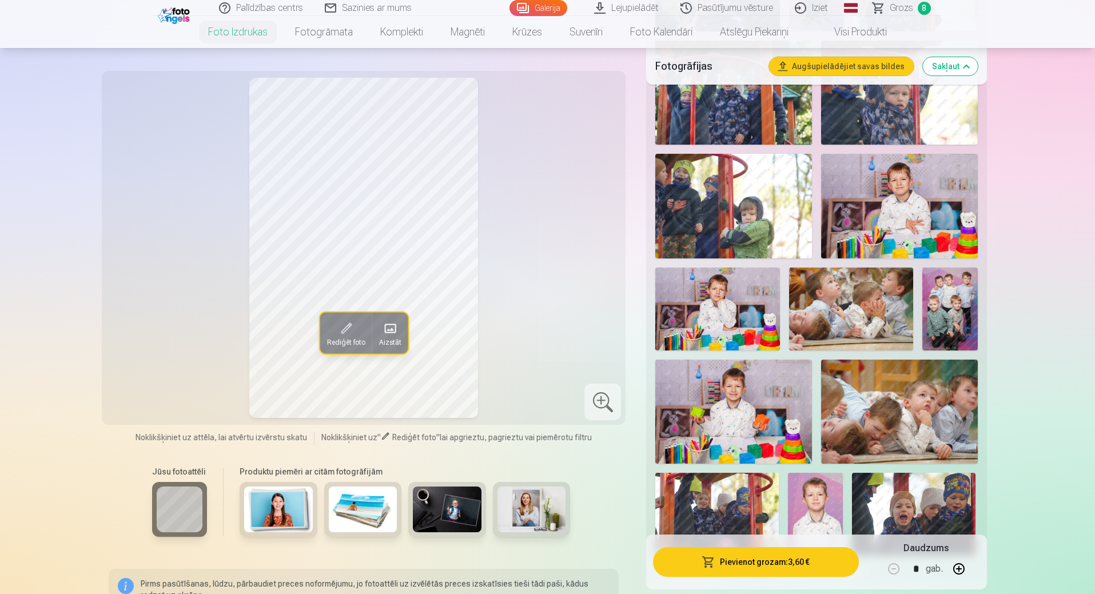
click at [712, 393] on img at bounding box center [733, 412] width 157 height 104
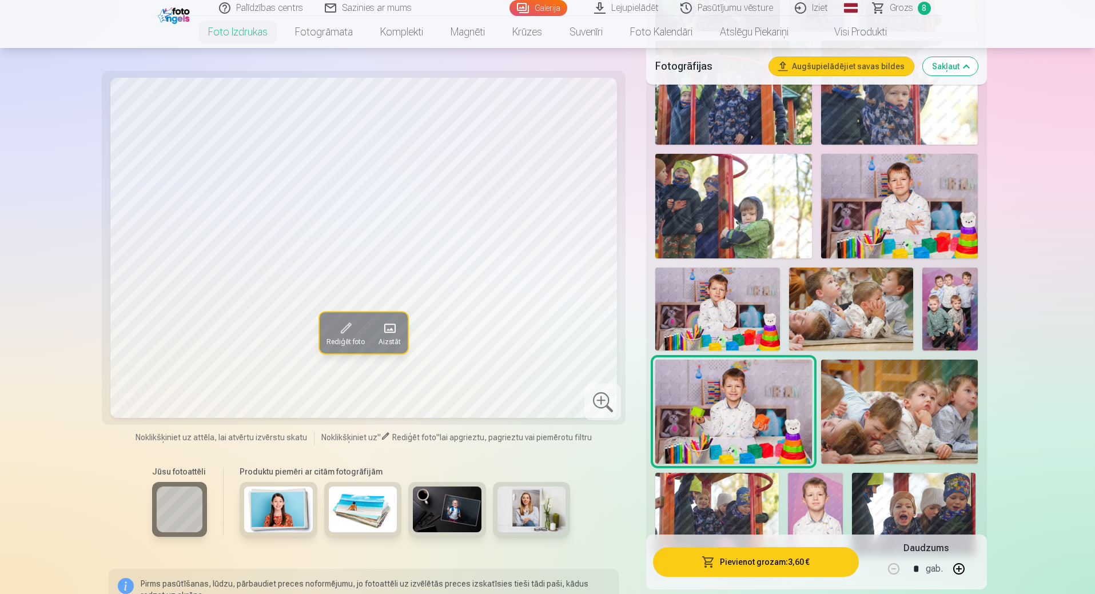
click at [764, 565] on button "Pievienot grozam : 3,60 €" at bounding box center [755, 562] width 205 height 30
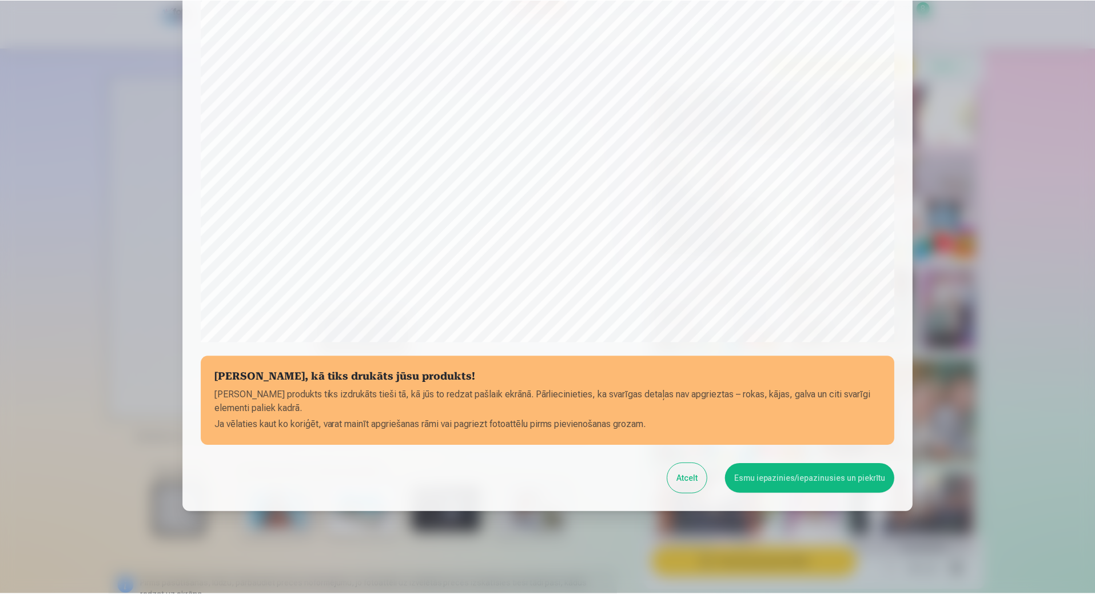
scroll to position [229, 0]
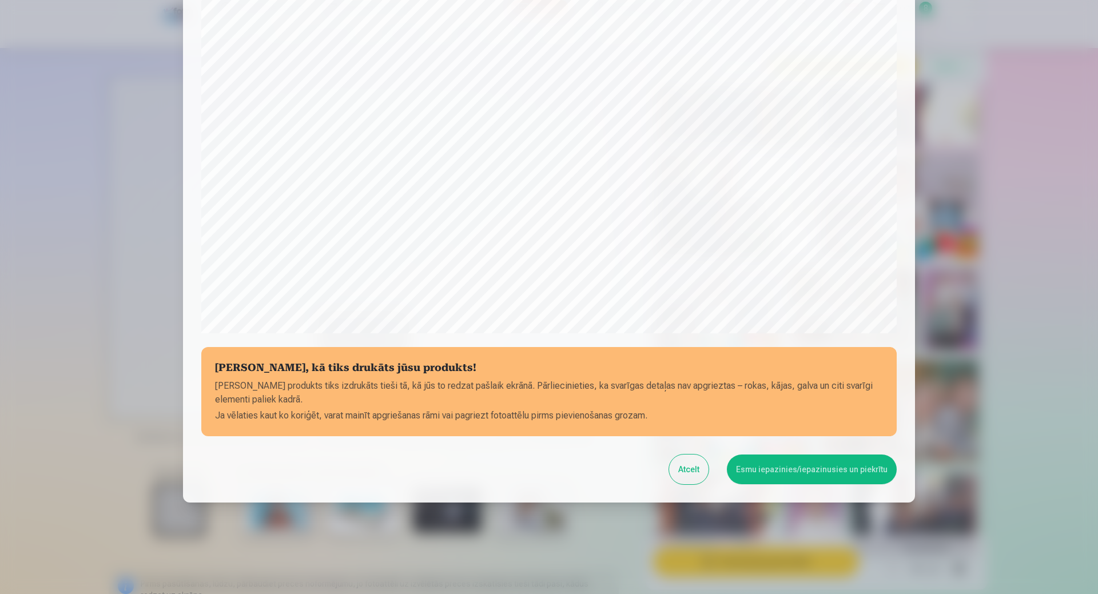
click at [776, 472] on button "Esmu iepazinies/iepazinusies un piekrītu" at bounding box center [812, 469] width 170 height 30
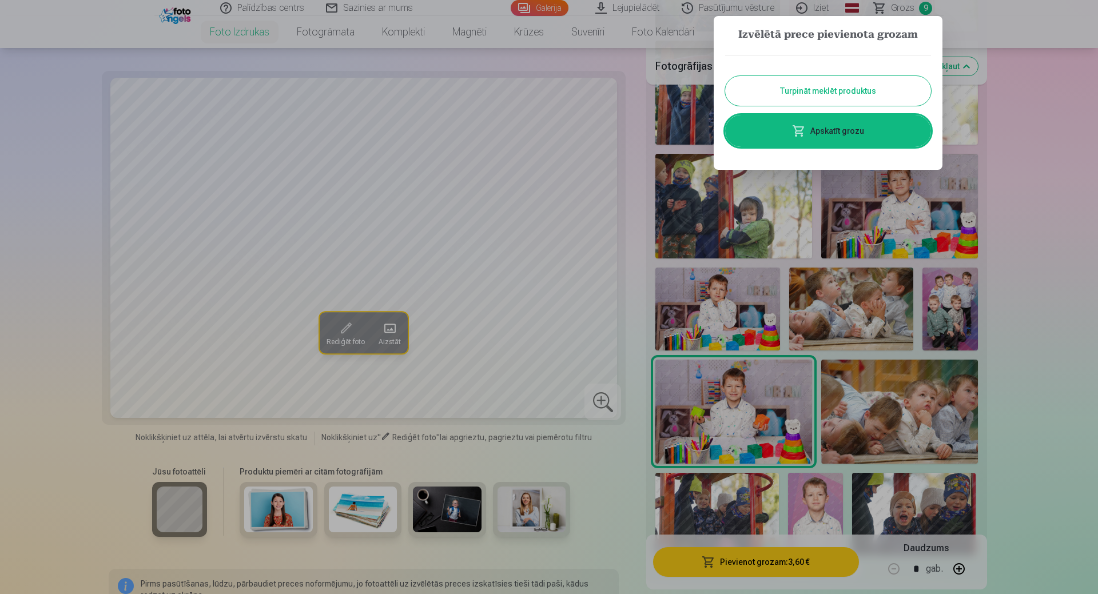
click at [1035, 254] on div at bounding box center [549, 297] width 1098 height 594
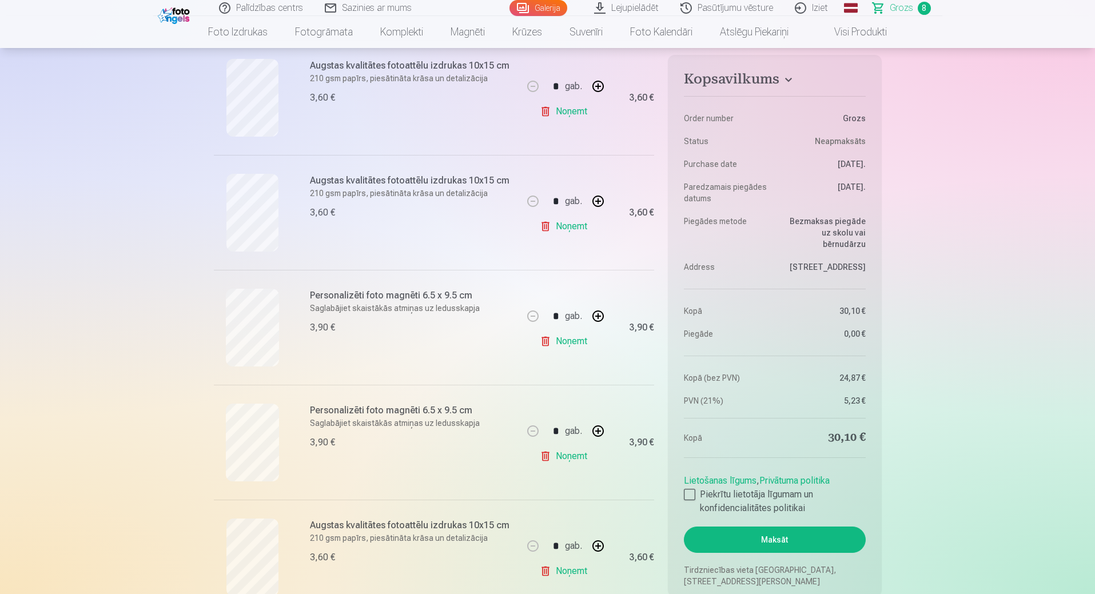
scroll to position [515, 0]
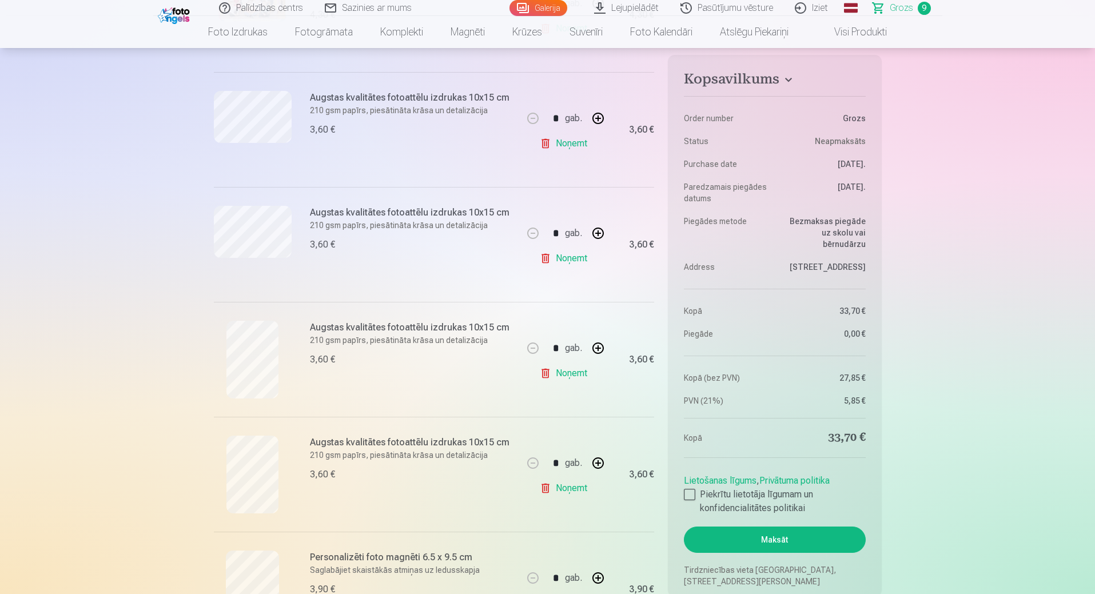
scroll to position [343, 0]
